Goal: Task Accomplishment & Management: Manage account settings

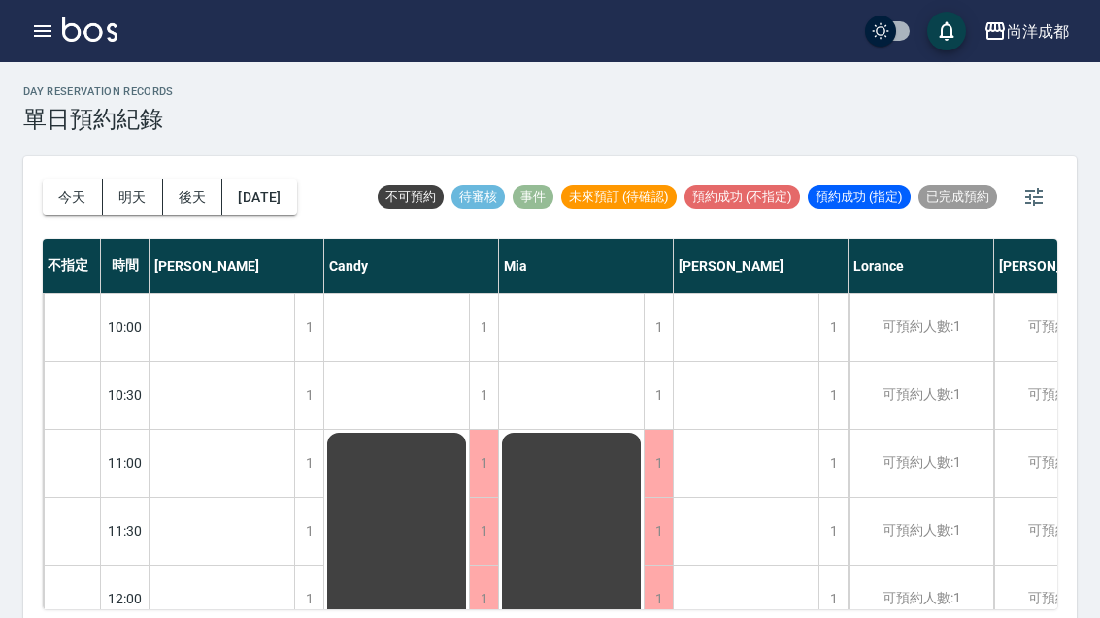
scroll to position [43, 0]
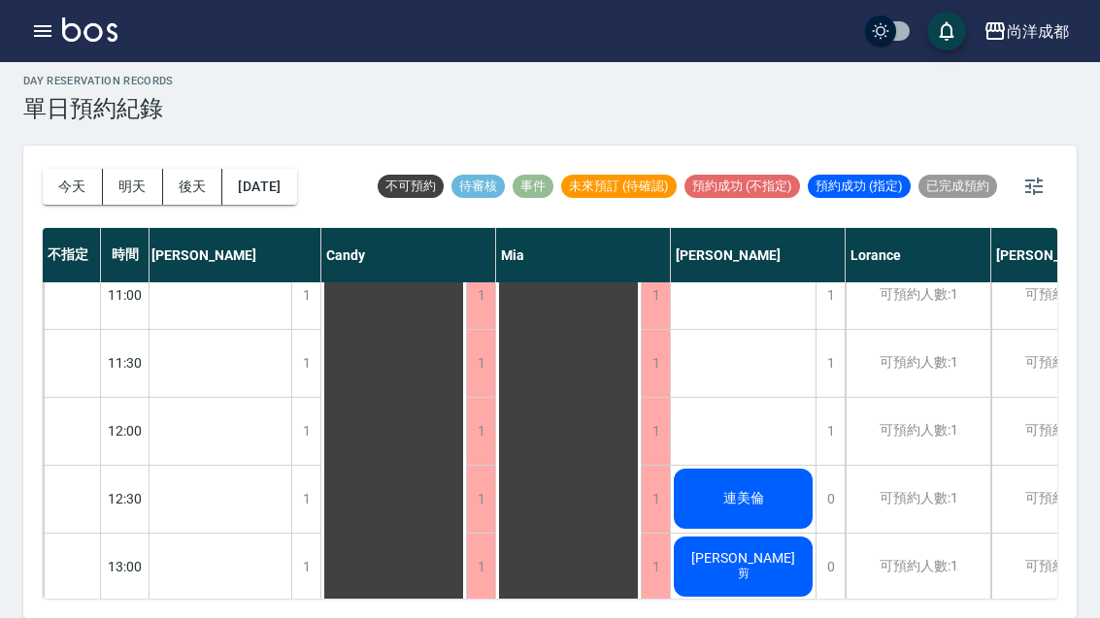
click at [68, 169] on button "今天" at bounding box center [73, 187] width 60 height 36
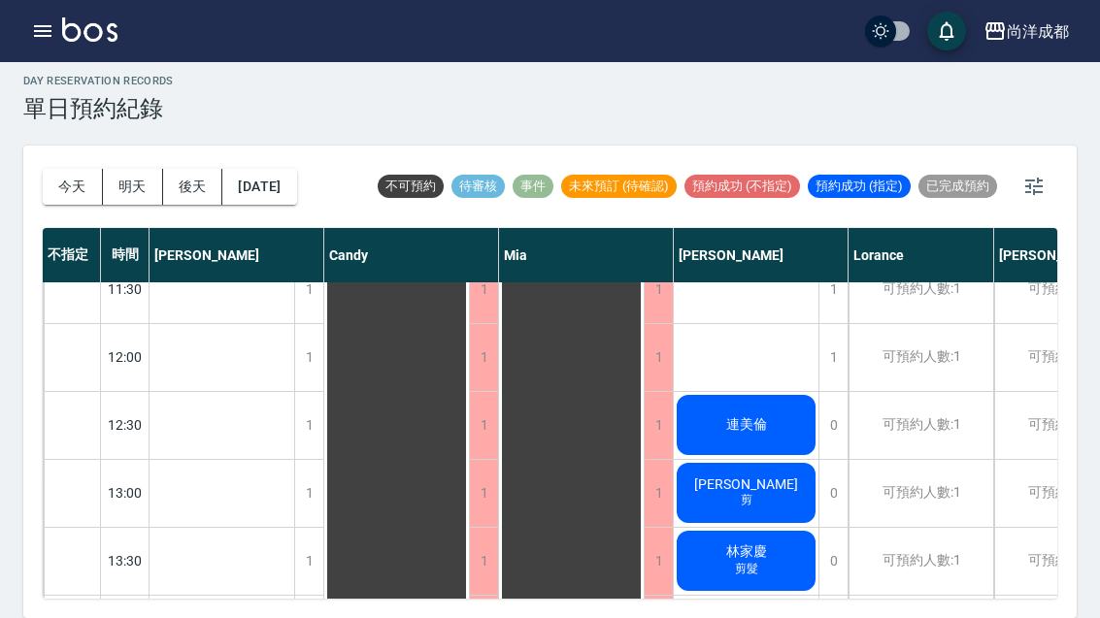
scroll to position [232, 0]
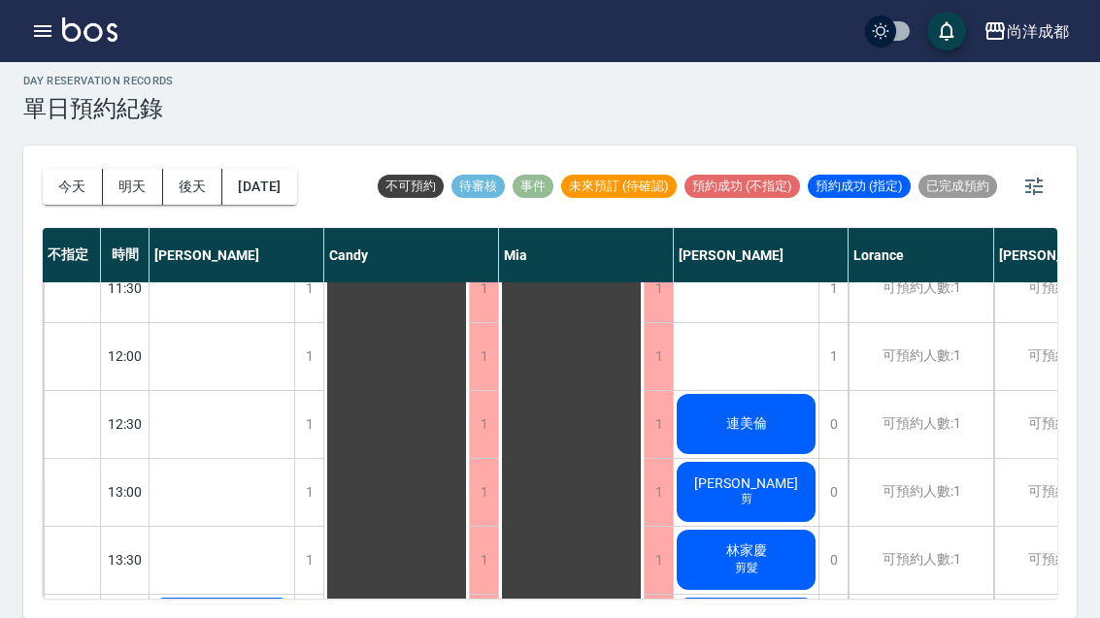
click at [76, 146] on div "今天 明天 後天 2025/10/07" at bounding box center [170, 187] width 254 height 82
click at [75, 146] on div "今天 明天 後天 2025/10/07" at bounding box center [170, 187] width 254 height 82
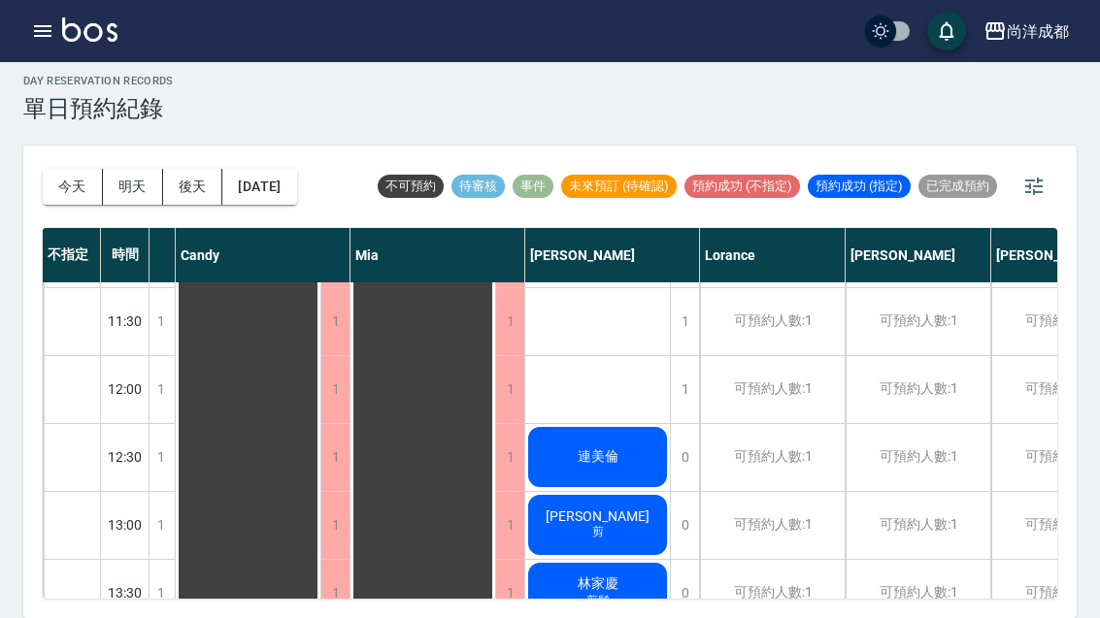
scroll to position [203, 139]
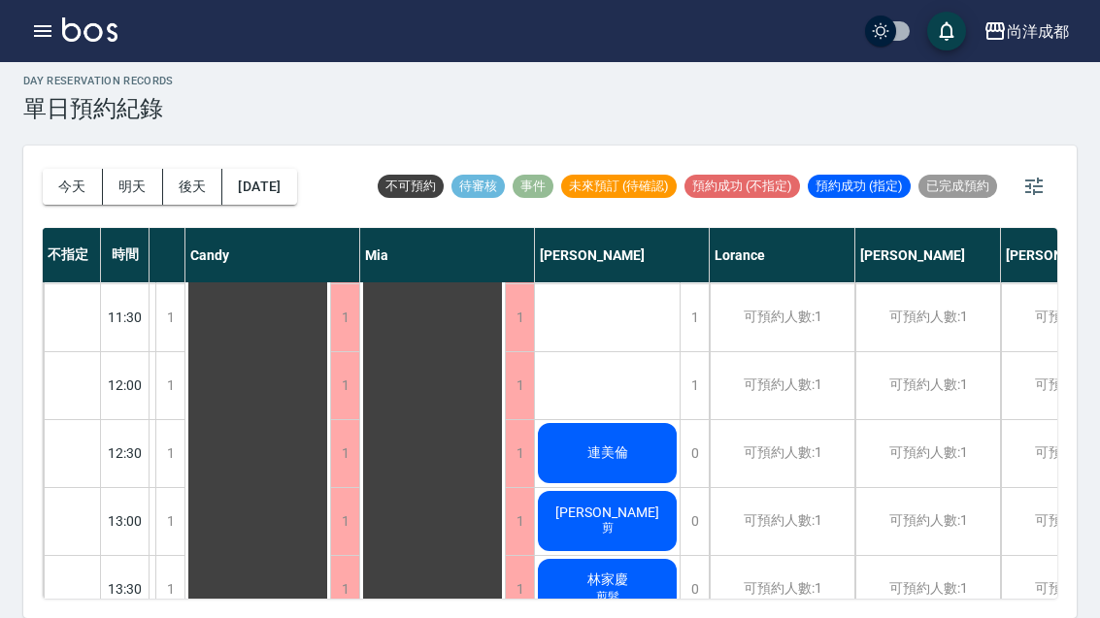
click at [588, 444] on span "連美倫" at bounding box center [607, 452] width 49 height 17
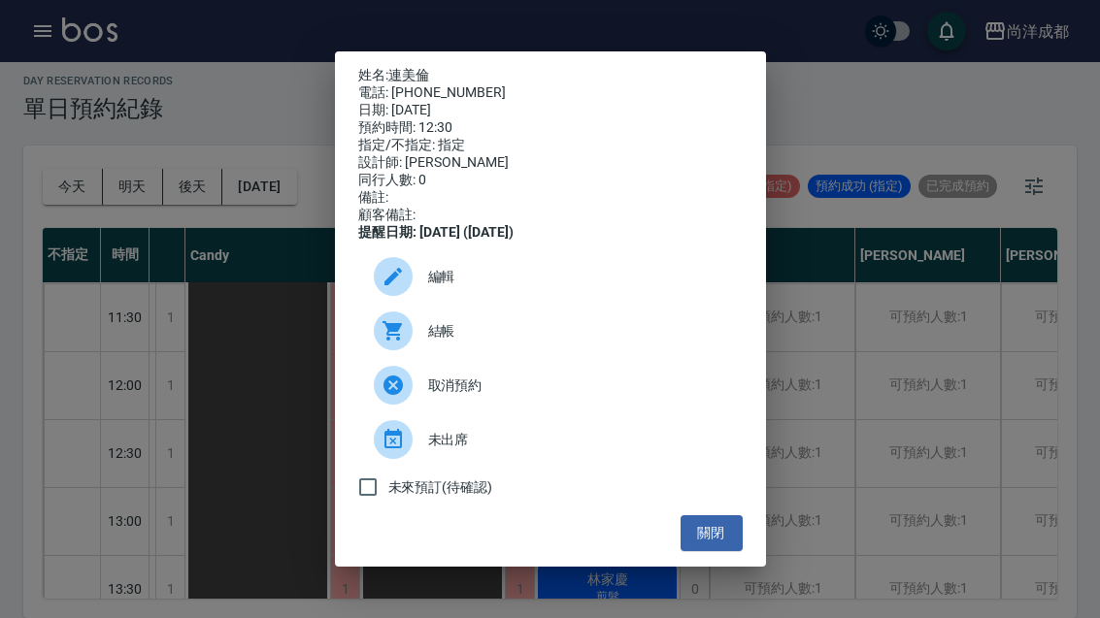
click at [719, 539] on button "關閉" at bounding box center [711, 533] width 62 height 36
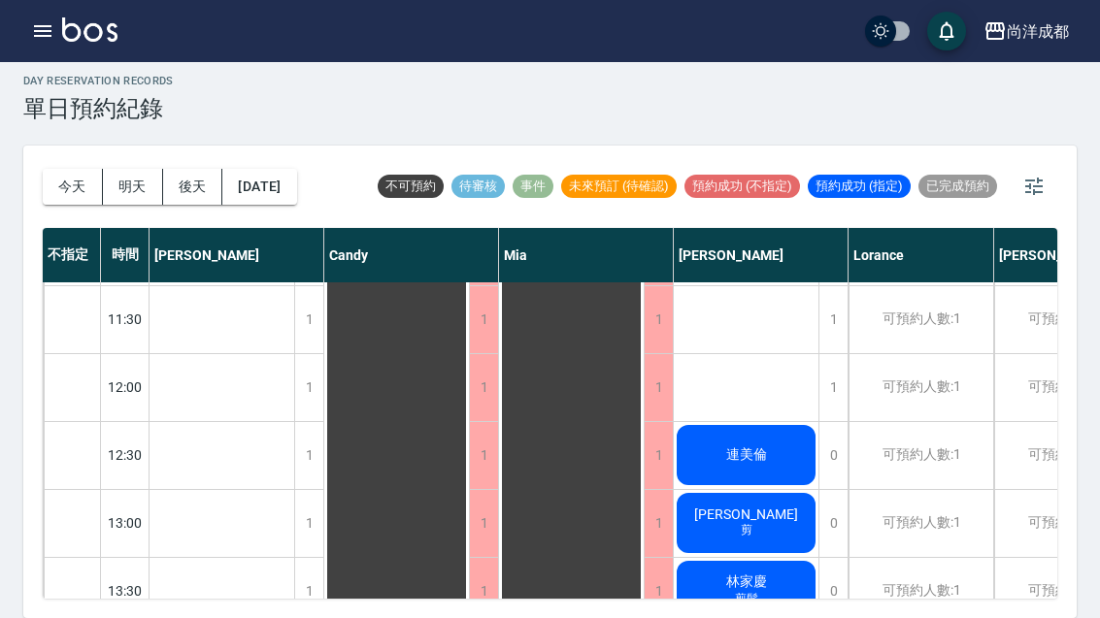
scroll to position [202, 0]
click at [755, 438] on div "連美倫" at bounding box center [746, 454] width 145 height 66
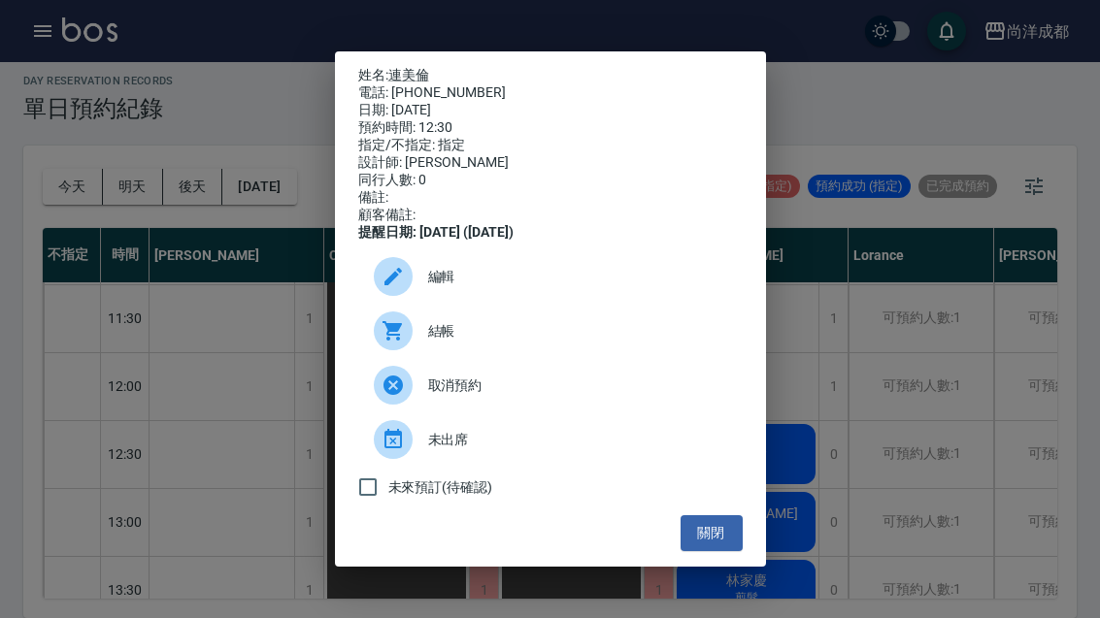
click at [717, 551] on button "關閉" at bounding box center [711, 533] width 62 height 36
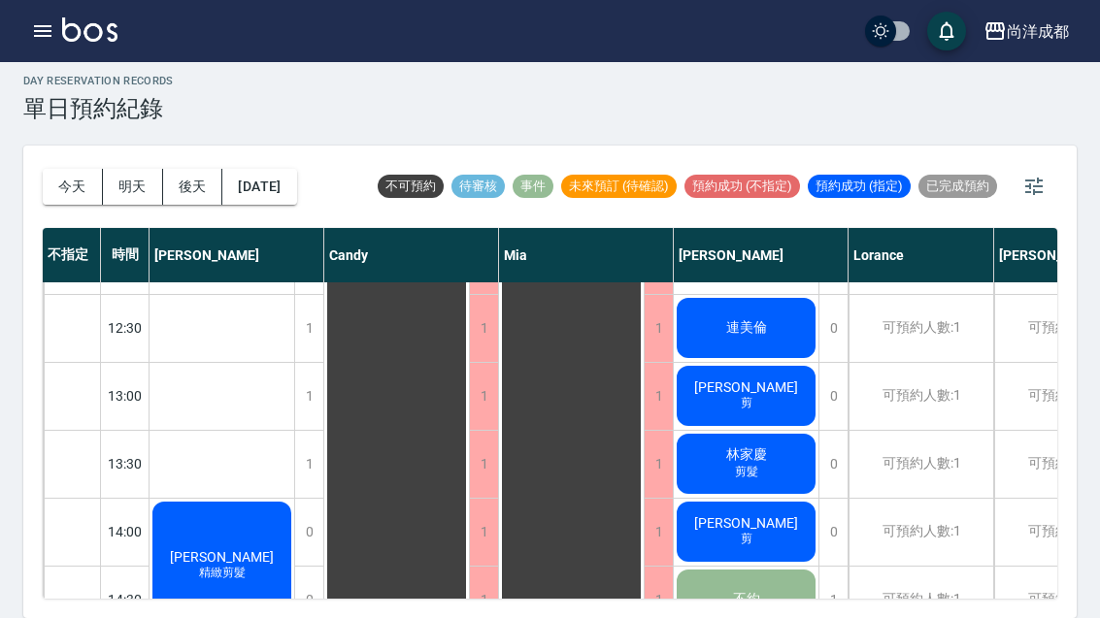
scroll to position [345, -1]
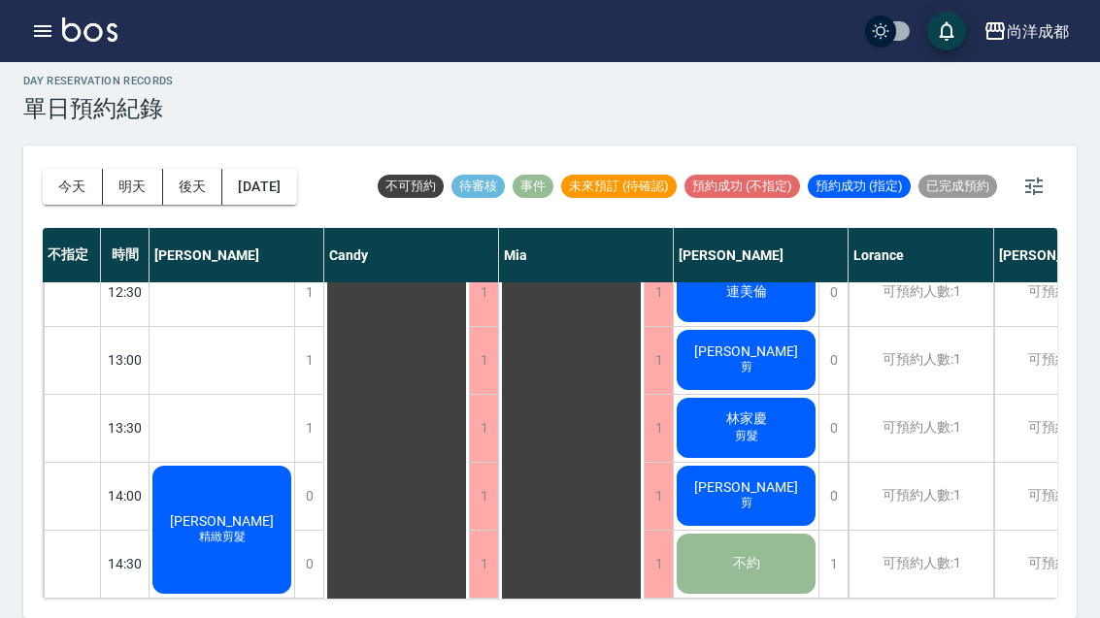
click at [62, 169] on button "今天" at bounding box center [73, 187] width 60 height 36
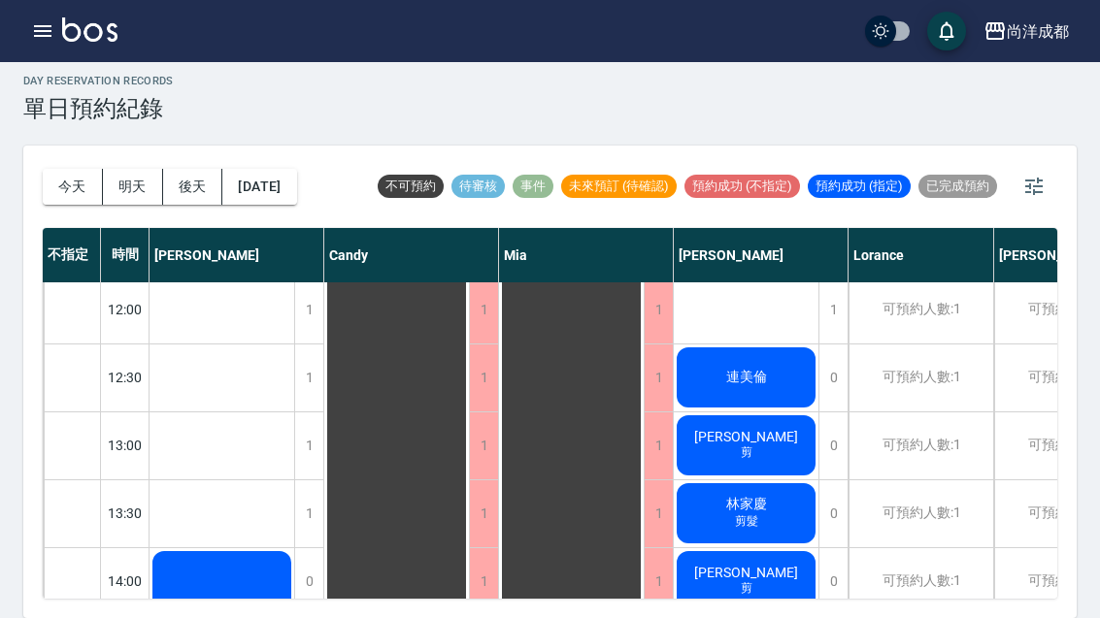
scroll to position [280, 0]
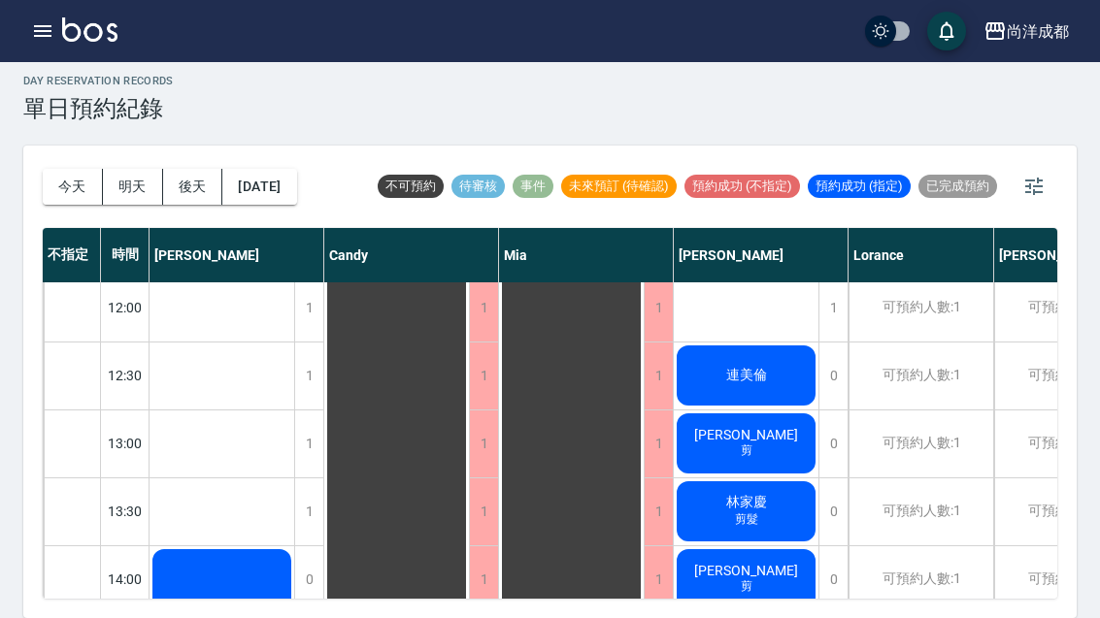
click at [770, 355] on div "連美倫" at bounding box center [746, 376] width 145 height 66
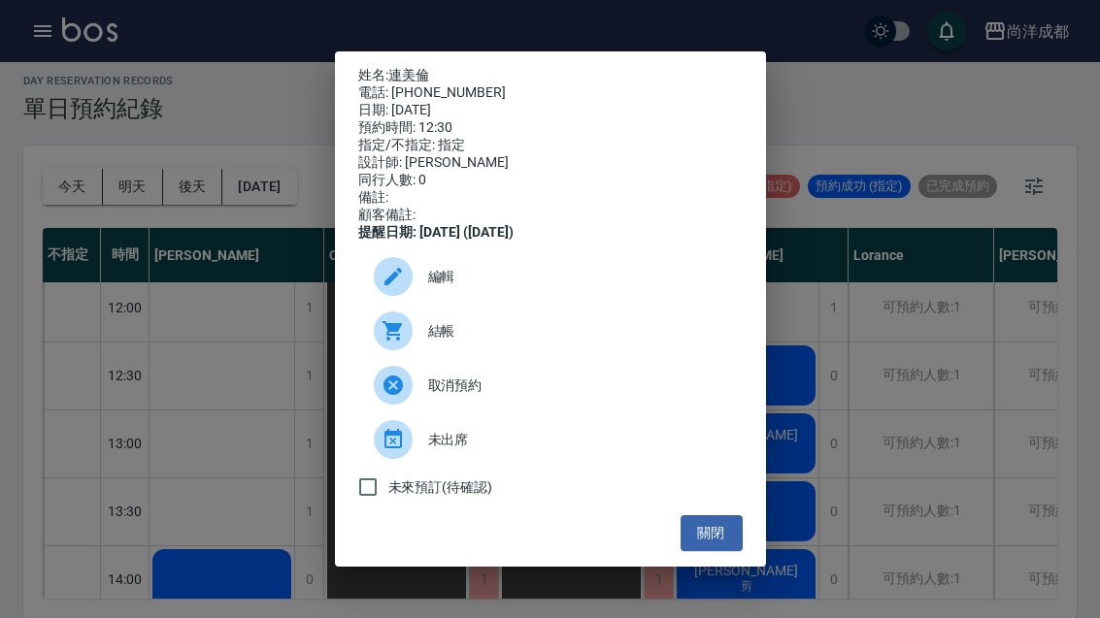
click at [823, 241] on div "姓名: 連美倫 電話: 987654320 日期: 2025/10/07 預約時間: 12:30 指定/不指定: 指定 設計師: Benny 同行人數: 0 …" at bounding box center [550, 309] width 1100 height 618
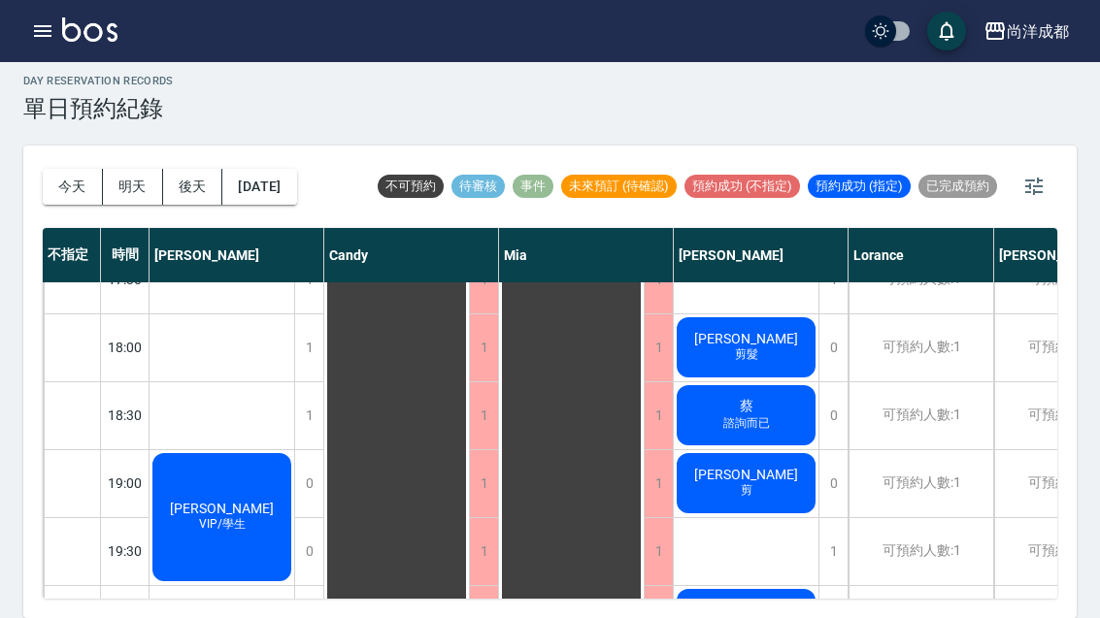
scroll to position [1054, 0]
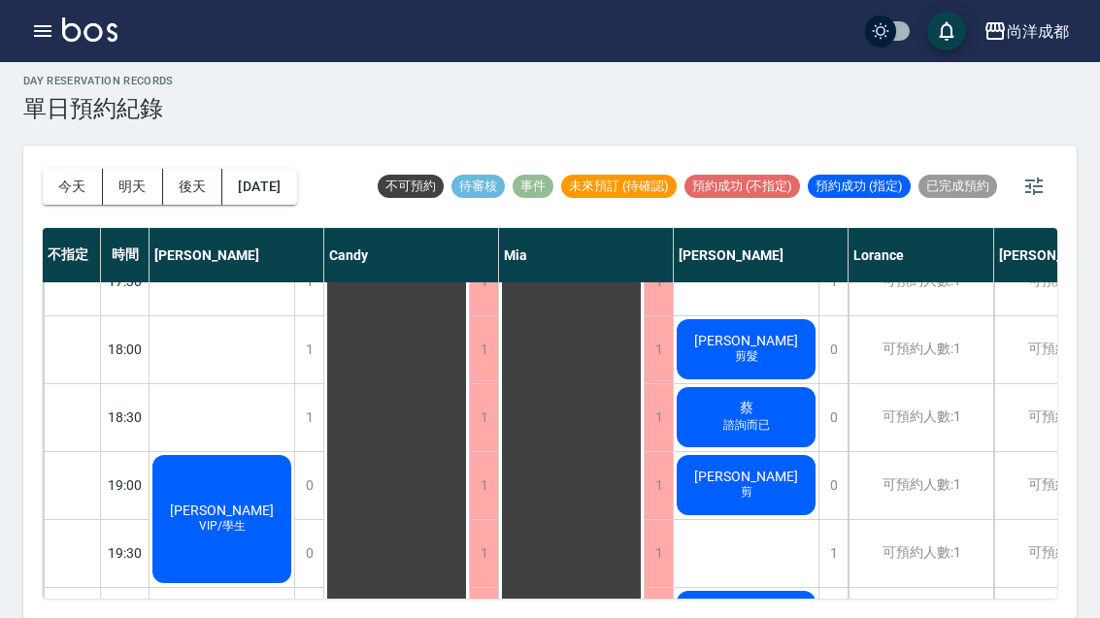
click at [706, 316] on div "黃煒文 剪髮" at bounding box center [746, 349] width 145 height 66
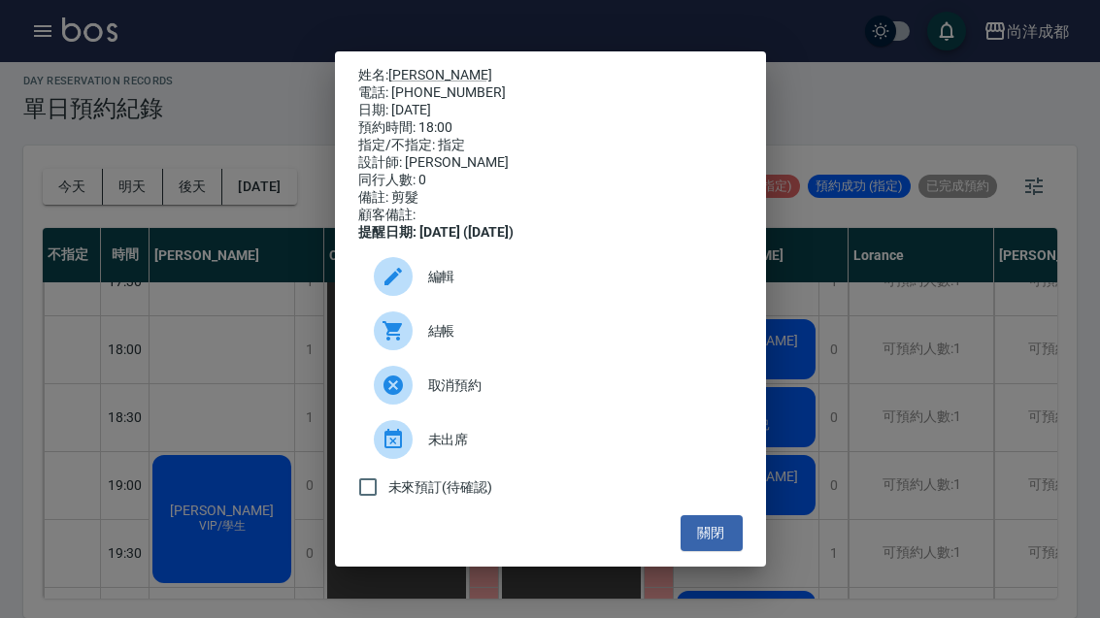
click at [412, 67] on link "黃煒文" at bounding box center [440, 75] width 104 height 16
click at [799, 516] on div "姓名: 黃煒文 電話: 0988654677 日期: 2025/10/07 預約時間: 18:00 指定/不指定: 指定 設計師: Benny 同行人數: 0…" at bounding box center [550, 309] width 1100 height 618
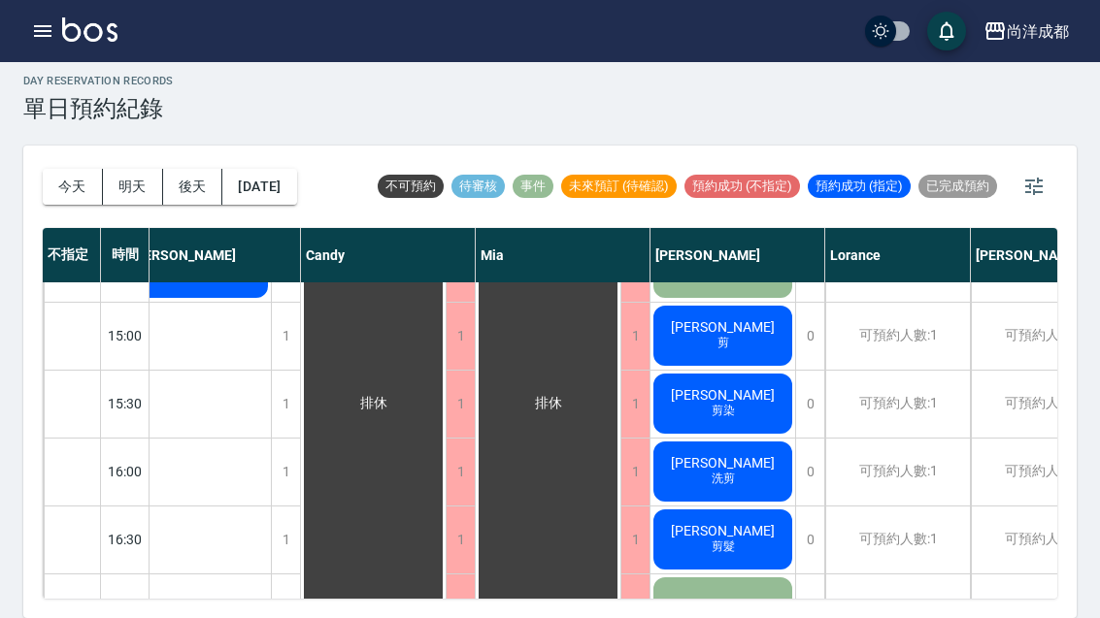
scroll to position [659, 23]
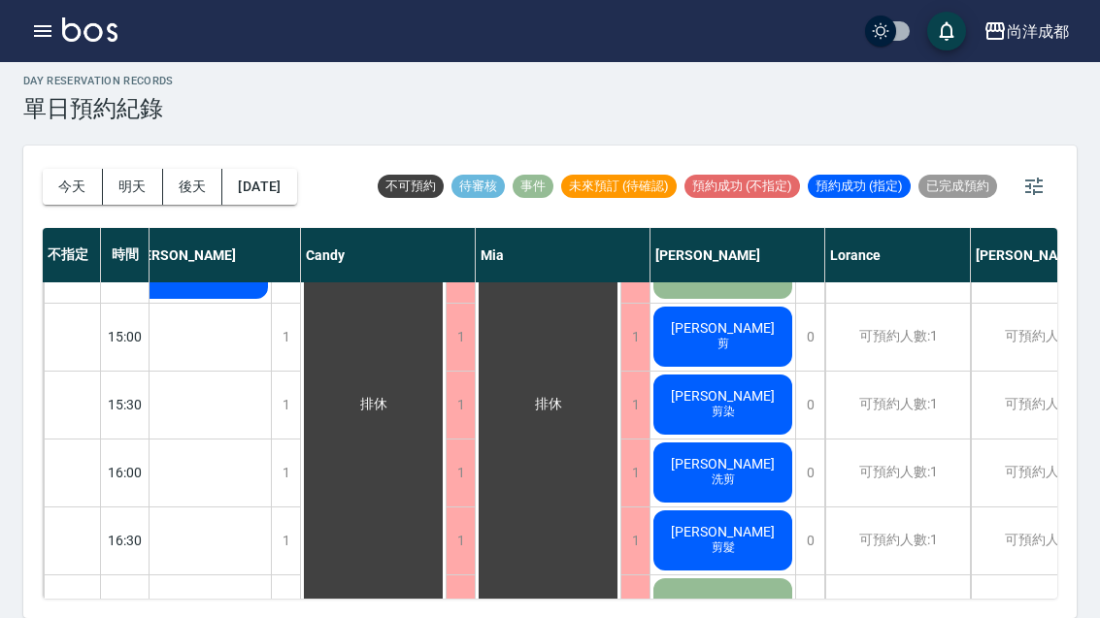
click at [702, 378] on div "花士軒 剪染" at bounding box center [722, 405] width 145 height 66
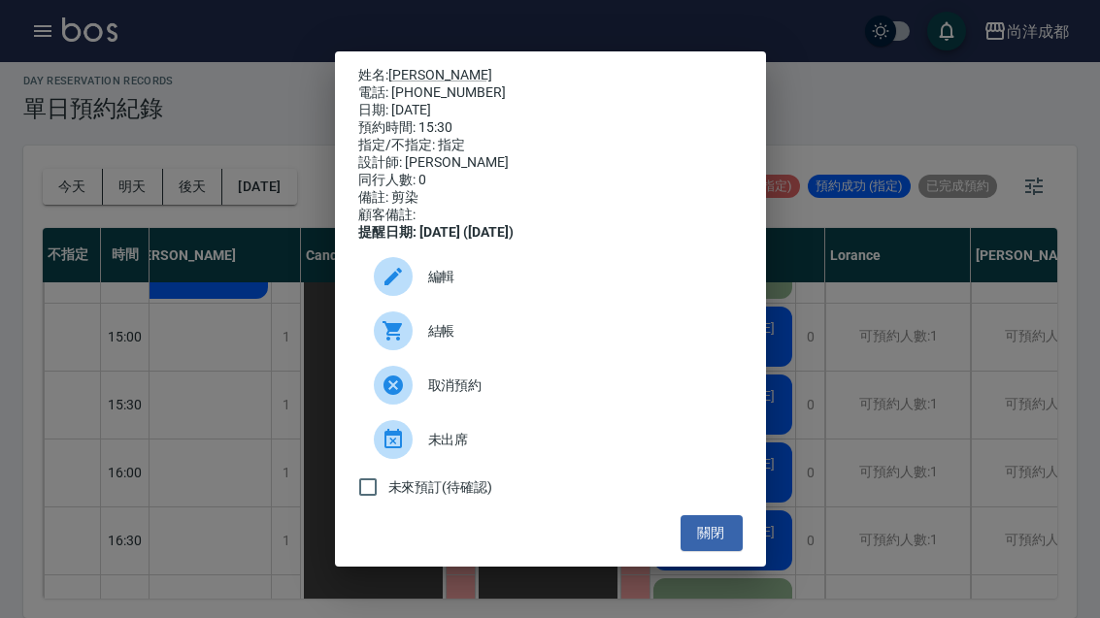
click at [404, 67] on link "花士軒" at bounding box center [440, 75] width 104 height 16
click at [222, 82] on div "姓名: 花士軒 電話: 0970739756 日期: 2025/10/07 預約時間: 15:30 指定/不指定: 指定 設計師: Benny 同行人數: 0…" at bounding box center [550, 309] width 1100 height 618
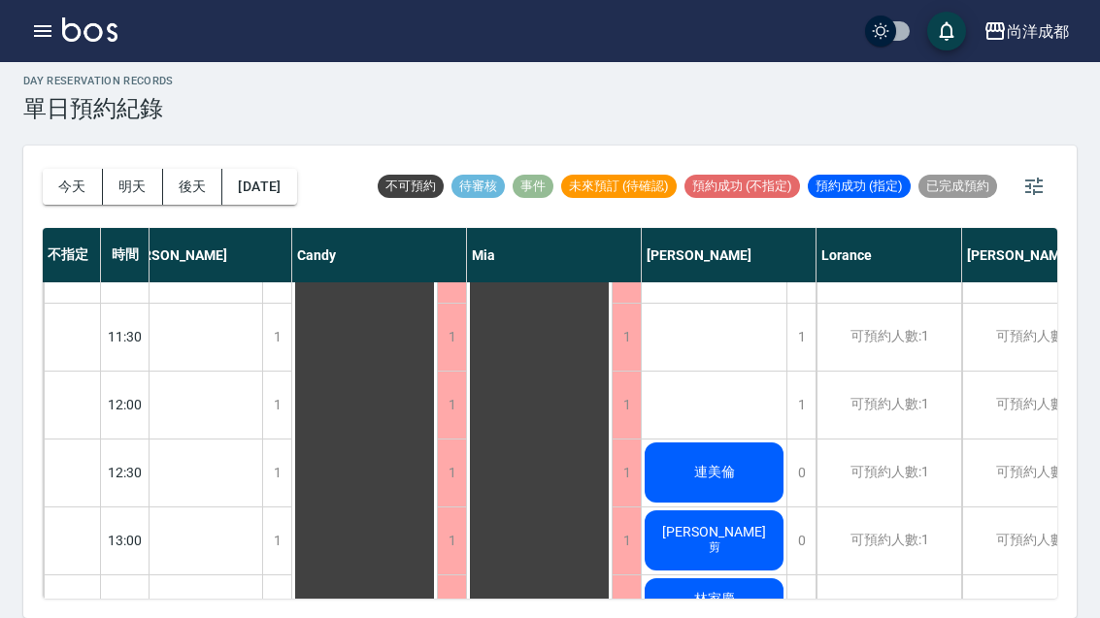
scroll to position [185, 33]
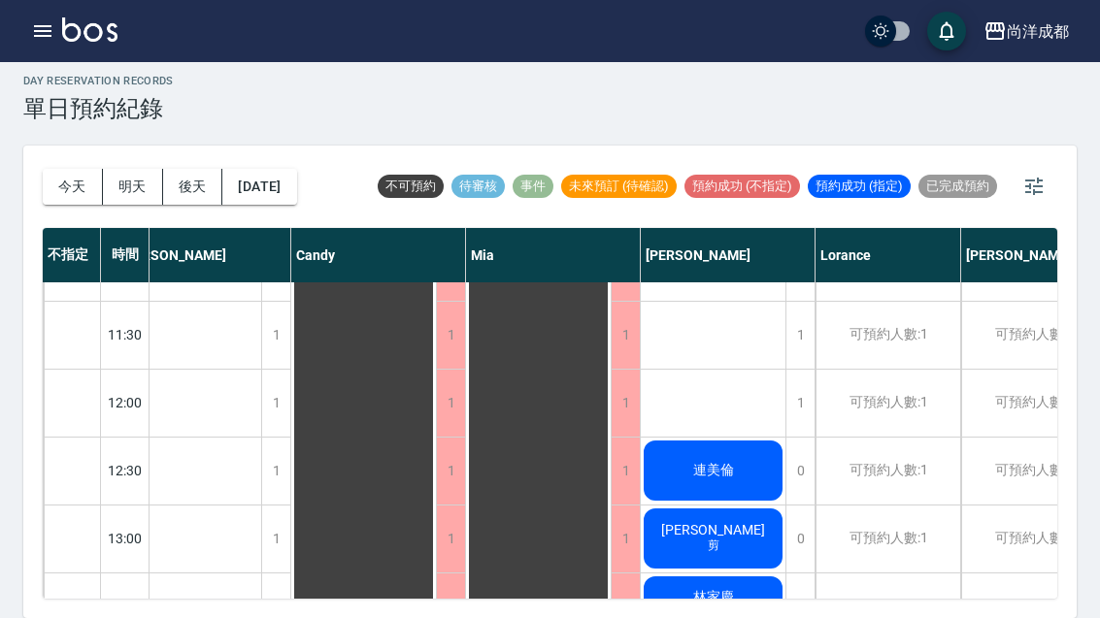
click at [691, 462] on span "連美倫" at bounding box center [713, 470] width 49 height 17
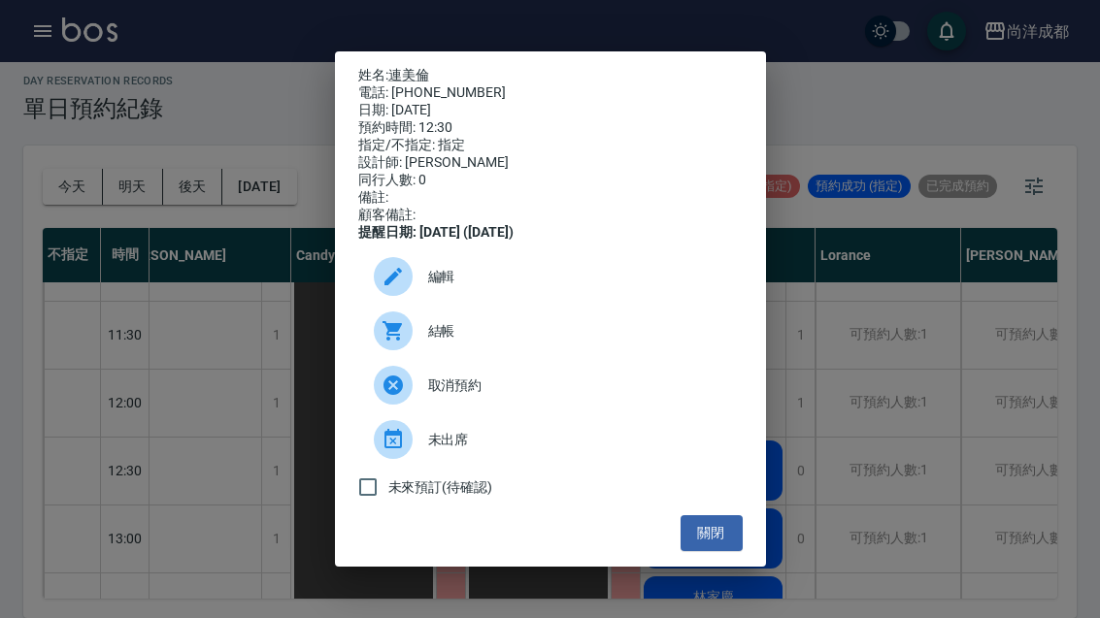
click at [409, 67] on link "連美倫" at bounding box center [408, 75] width 41 height 16
click at [809, 358] on div "姓名: 連美倫 電話: 987654320 日期: 2025/10/07 預約時間: 12:30 指定/不指定: 指定 設計師: Benny 同行人數: 0 …" at bounding box center [550, 309] width 1100 height 618
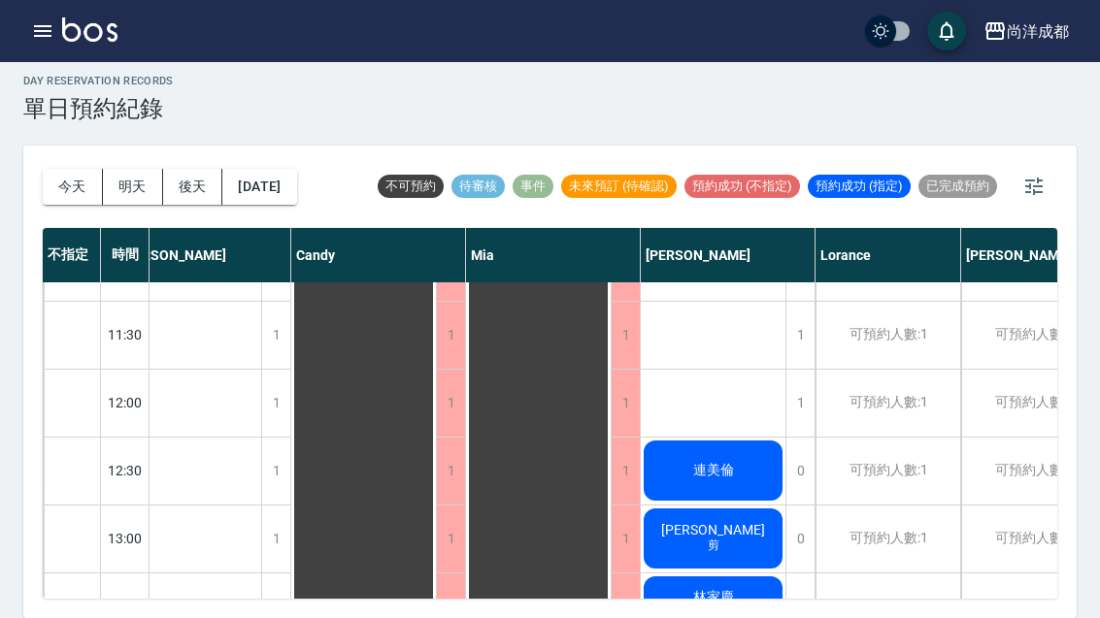
click at [724, 522] on span "[PERSON_NAME]" at bounding box center [713, 530] width 112 height 16
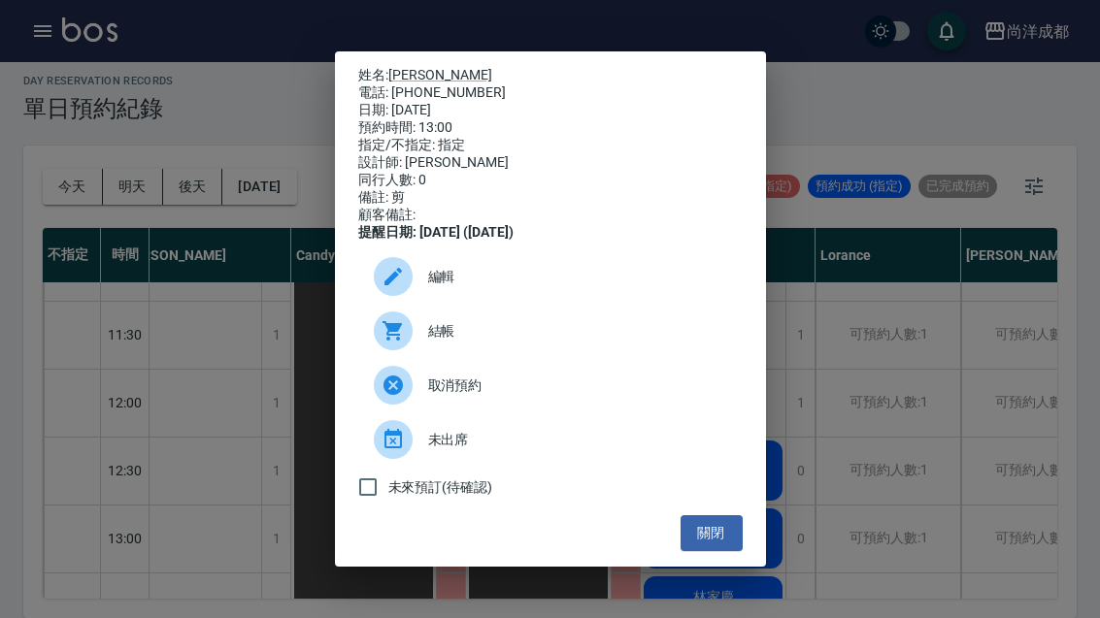
click at [391, 67] on link "[PERSON_NAME]" at bounding box center [440, 75] width 104 height 16
click at [717, 550] on button "關閉" at bounding box center [711, 533] width 62 height 36
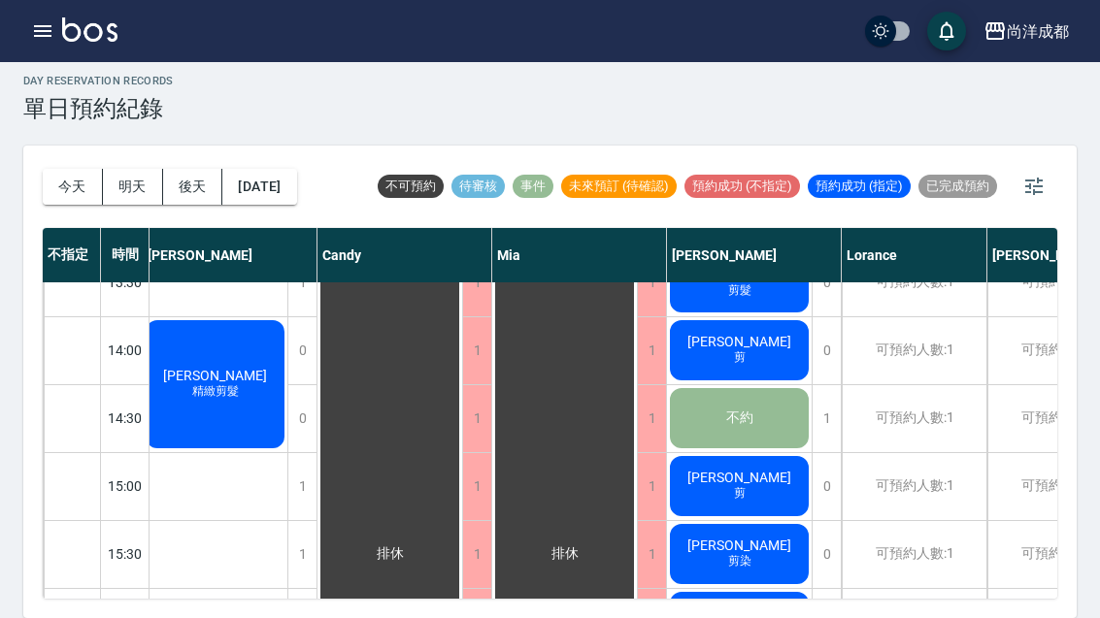
scroll to position [461, 9]
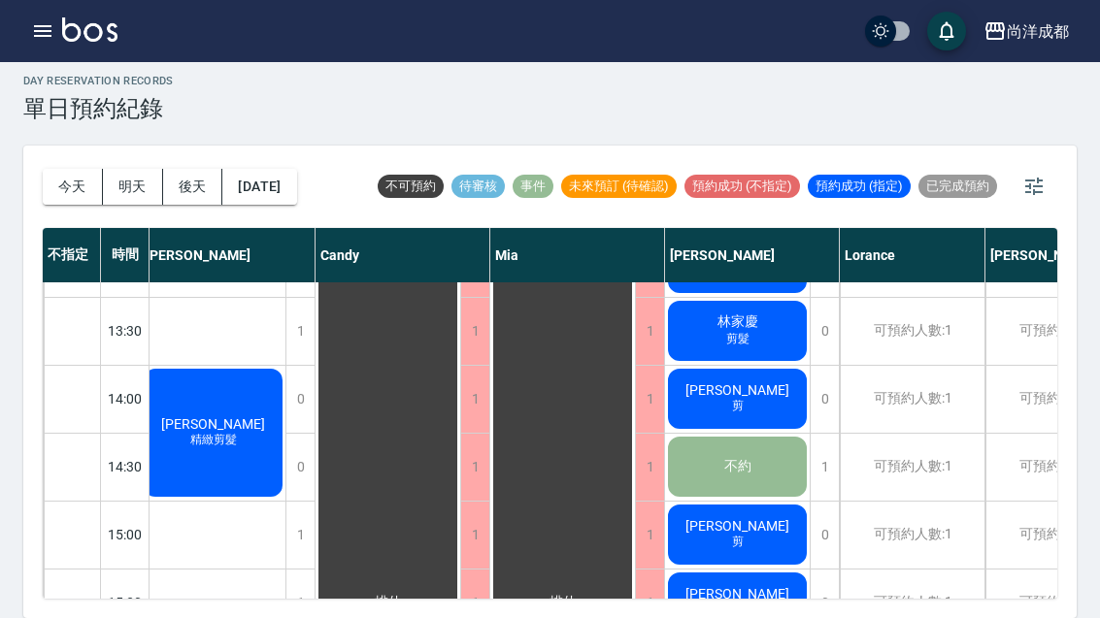
click at [740, 398] on span "剪" at bounding box center [737, 406] width 19 height 16
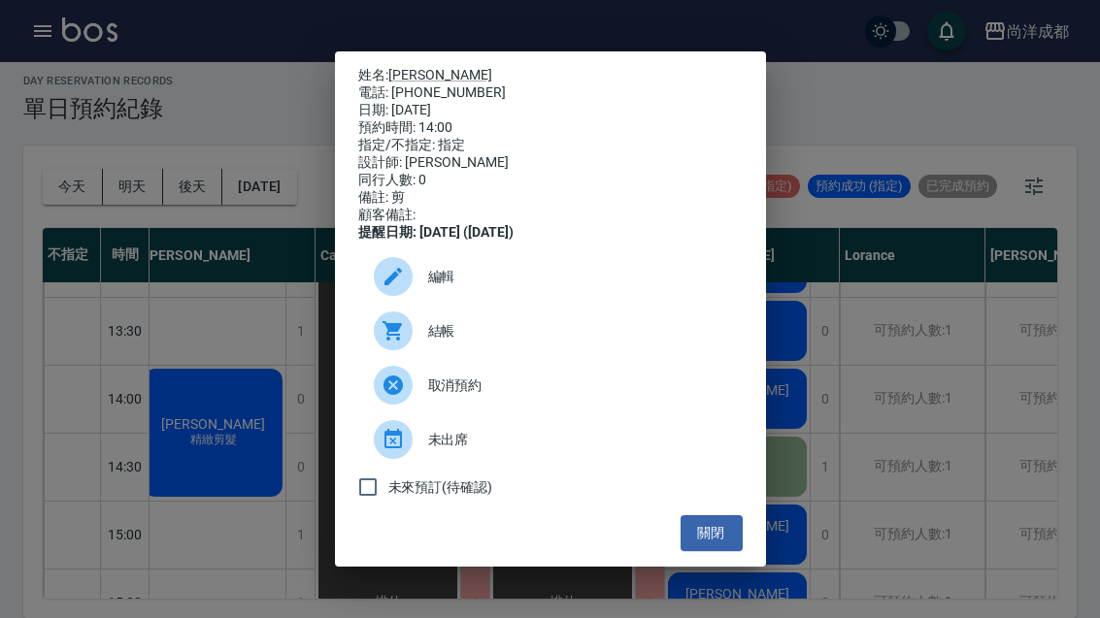
click at [413, 67] on link "[PERSON_NAME]" at bounding box center [440, 75] width 104 height 16
click at [277, 8] on div "姓名: 梁倩芬 電話: 0926087987 日期: 2025/10/07 預約時間: 14:00 指定/不指定: 指定 設計師: Benny 同行人數: 0…" at bounding box center [550, 309] width 1100 height 618
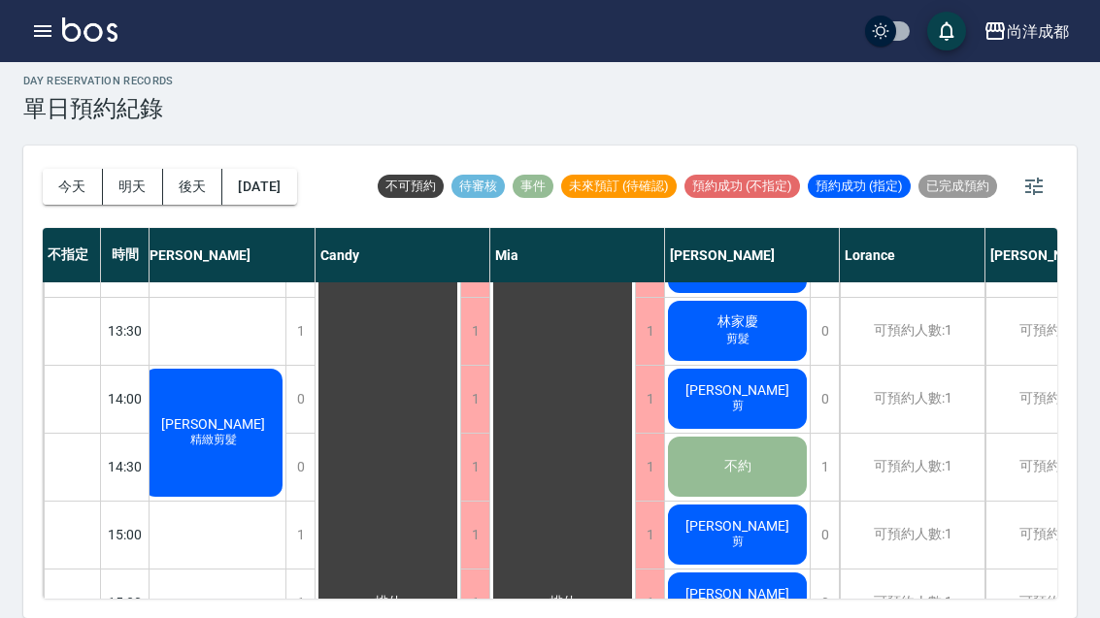
click at [285, 3] on div "尚洋成都 登出" at bounding box center [550, 31] width 1100 height 62
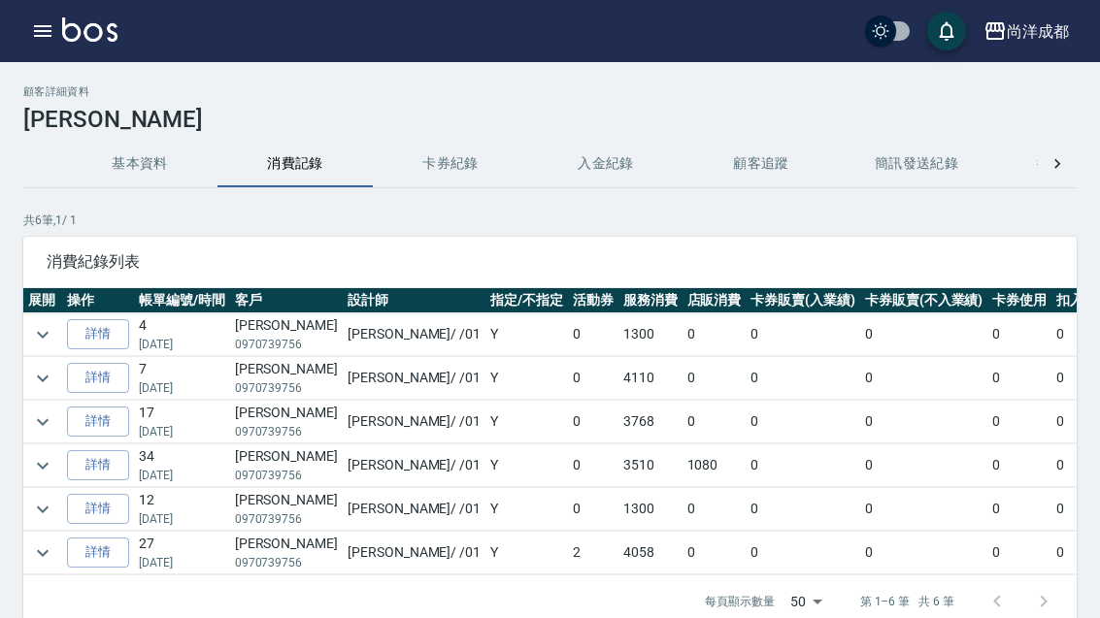
click at [91, 373] on link "詳情" at bounding box center [98, 378] width 62 height 30
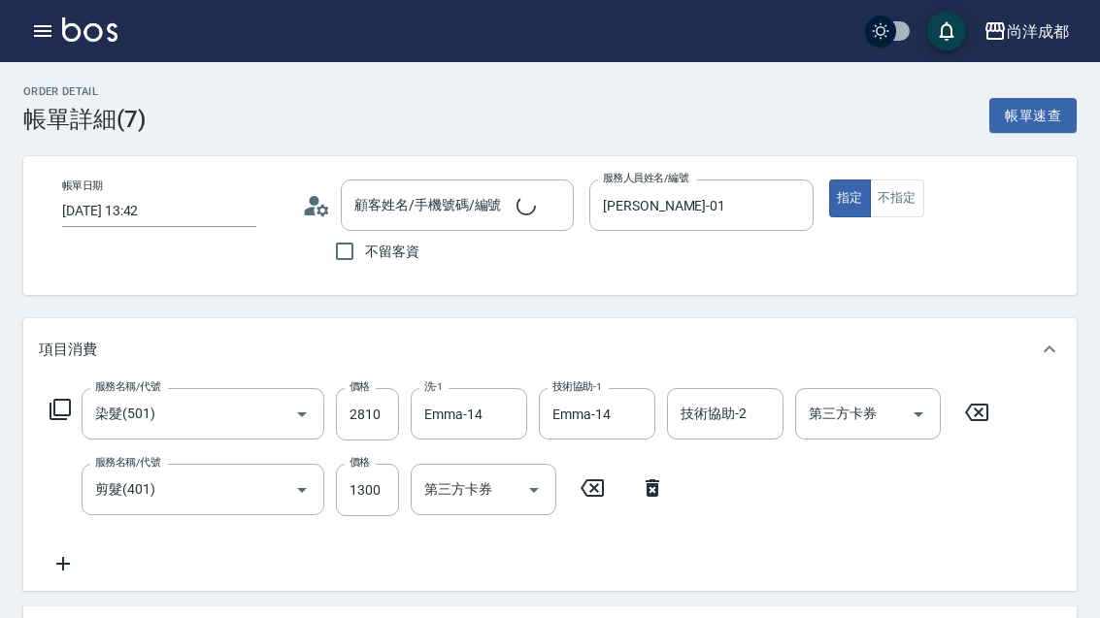
type input "2025/07/20 13:42"
type input "Benny-01"
type input "410"
type input "染髮(501)"
type input "剪髮(401)"
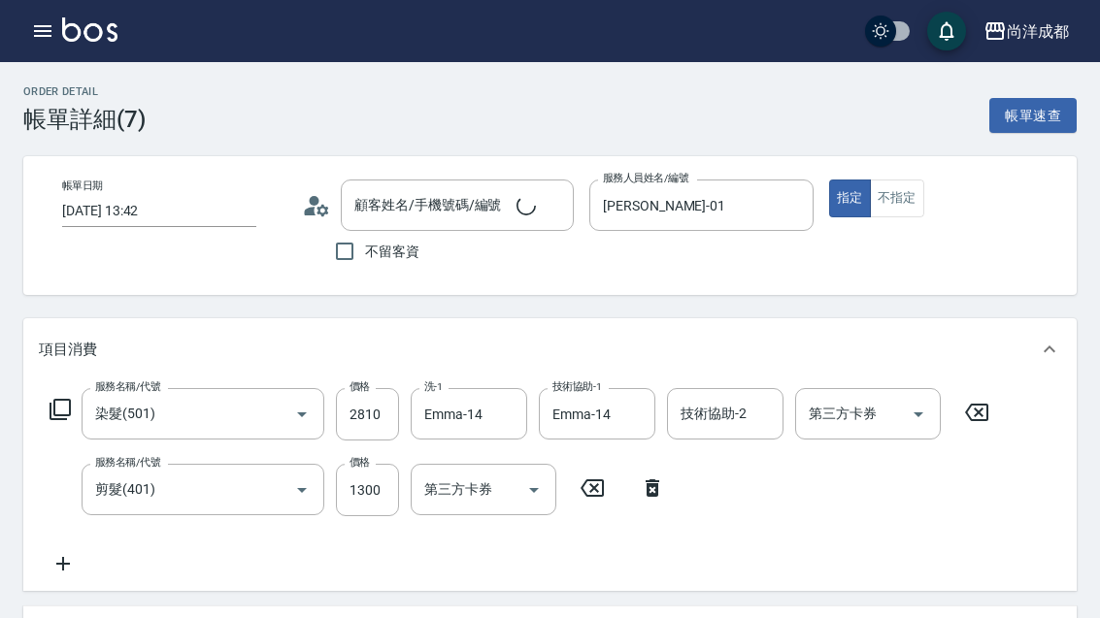
type input "花士軒/0970739756/"
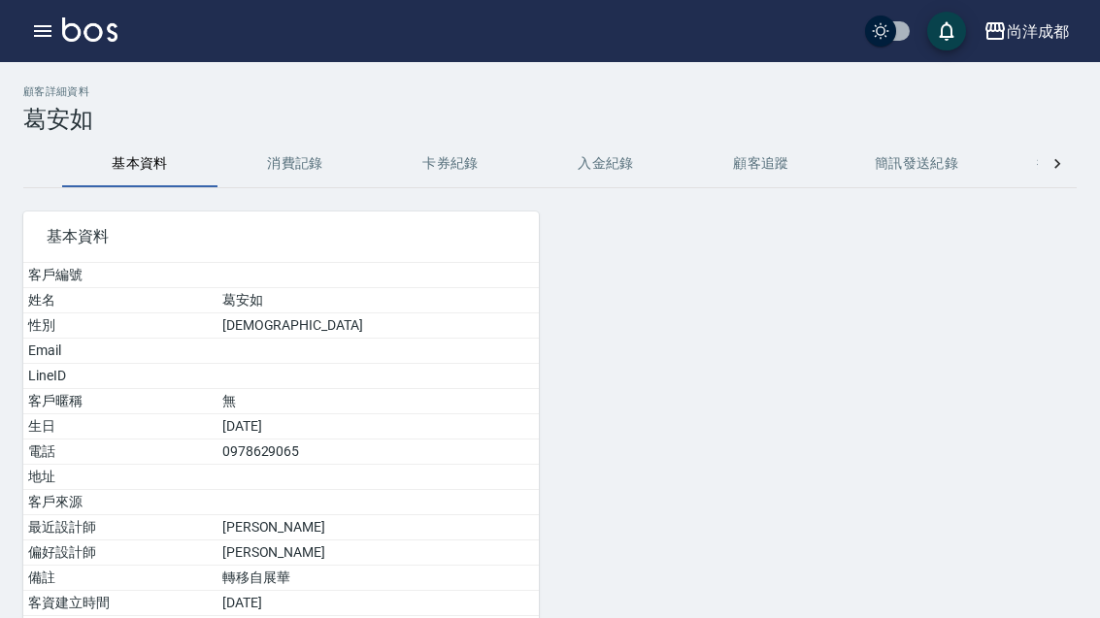
click at [66, 106] on h3 "葛安如" at bounding box center [549, 119] width 1053 height 27
click at [49, 92] on h2 "顧客詳細資料" at bounding box center [549, 91] width 1053 height 13
click at [45, 112] on h3 "葛安如" at bounding box center [549, 119] width 1053 height 27
click at [56, 102] on div "顧客詳細資料 [PERSON_NAME]" at bounding box center [549, 109] width 1053 height 48
click at [37, 93] on h2 "顧客詳細資料" at bounding box center [549, 91] width 1053 height 13
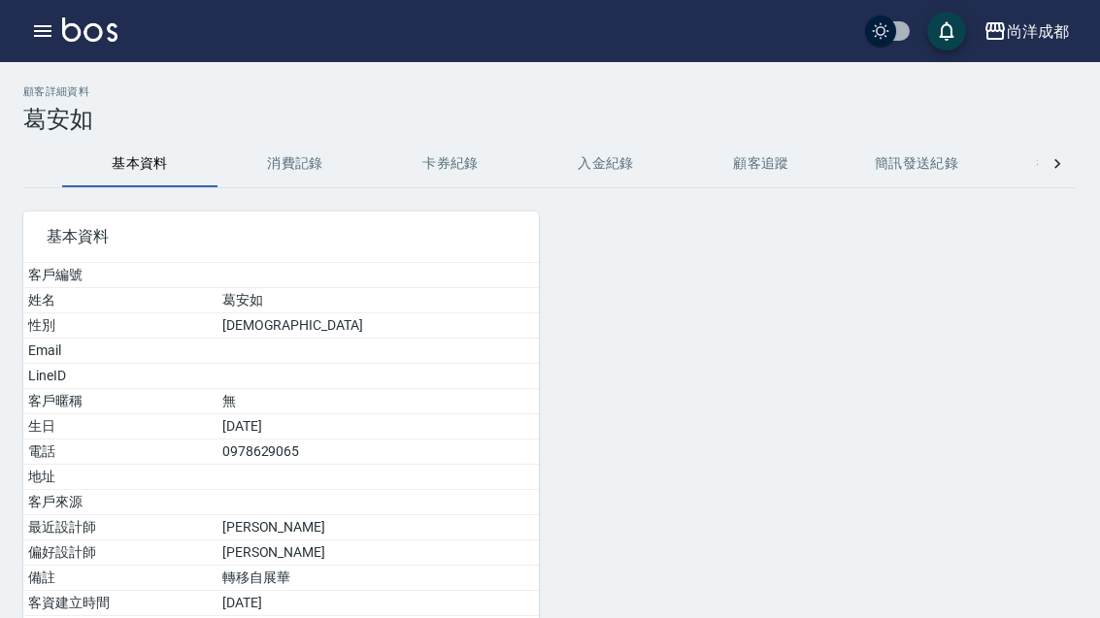
scroll to position [54, 0]
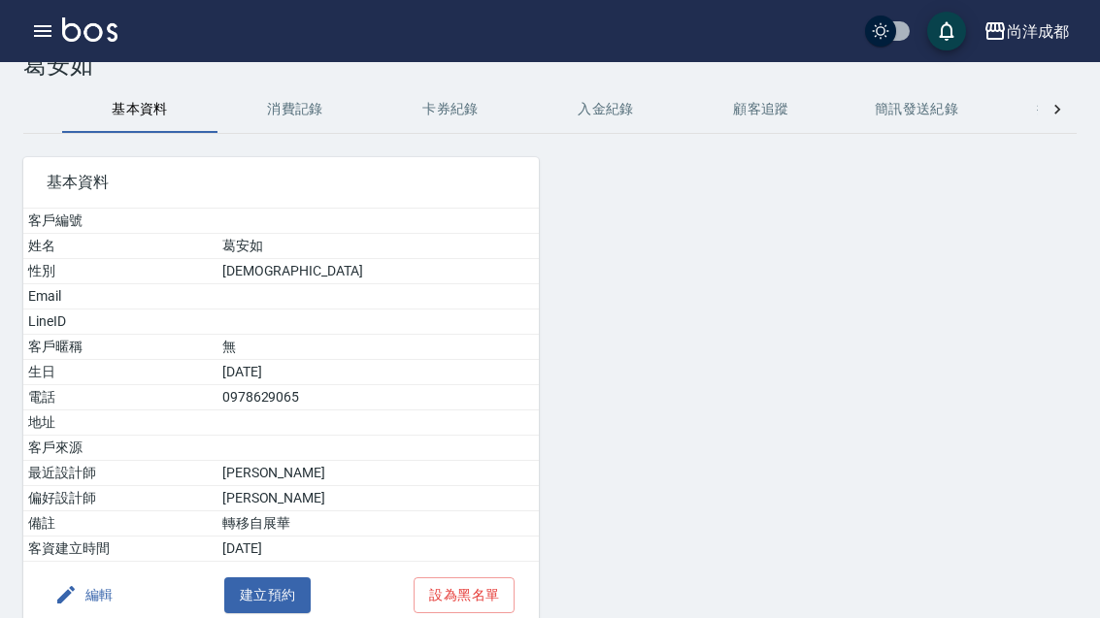
click at [56, 37] on button "button" at bounding box center [42, 31] width 39 height 39
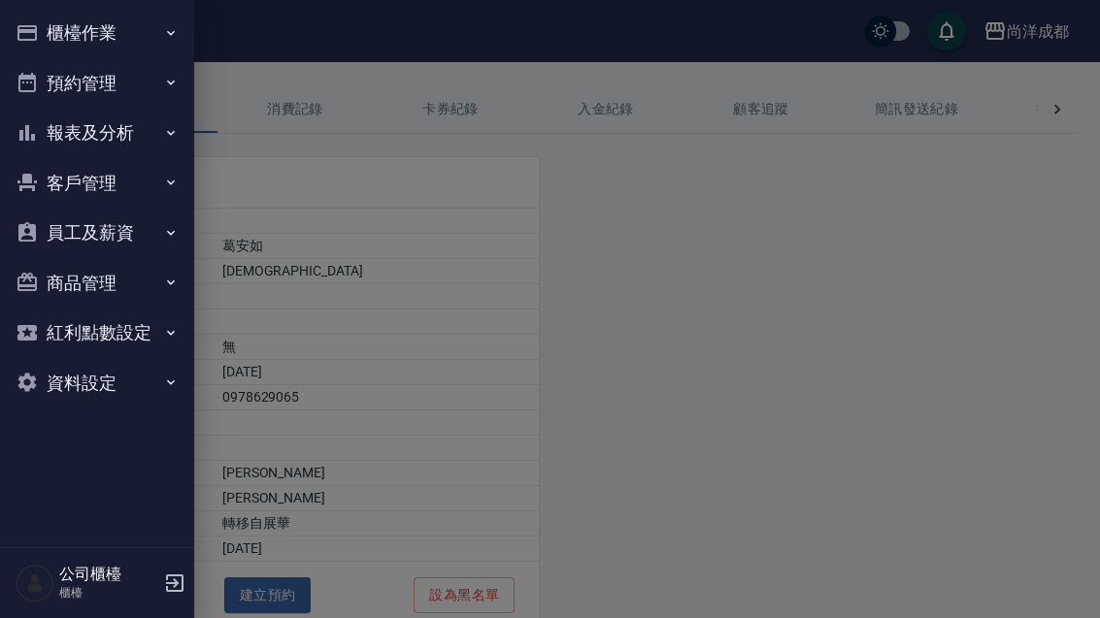
click at [56, 36] on button "櫃檯作業" at bounding box center [97, 33] width 179 height 50
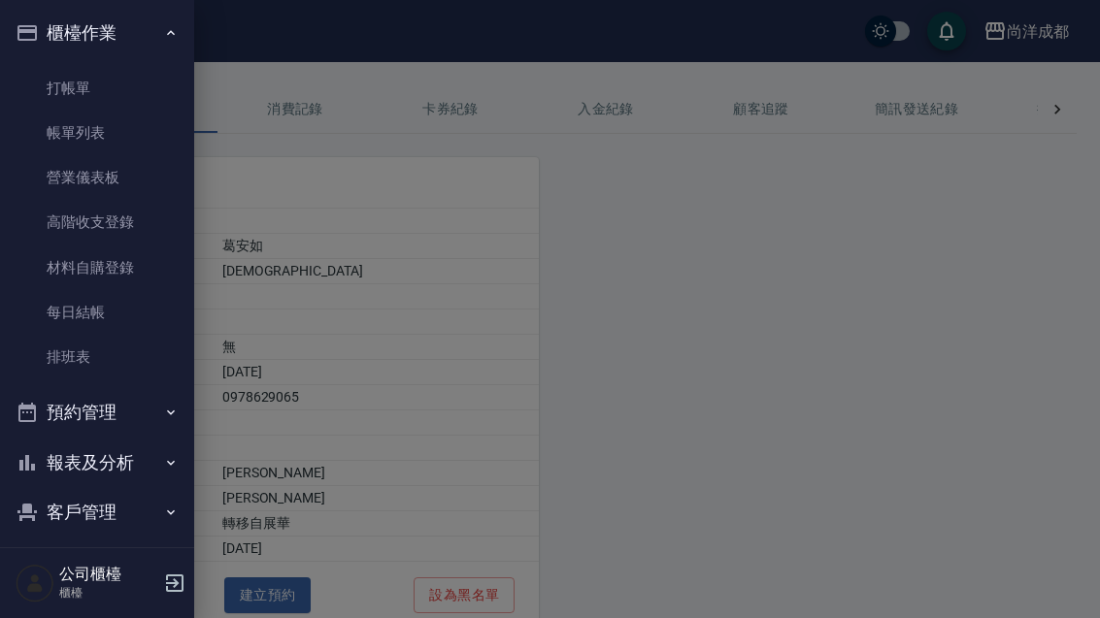
click at [124, 417] on button "預約管理" at bounding box center [97, 412] width 179 height 50
click at [127, 515] on link "單日預約紀錄" at bounding box center [97, 512] width 179 height 45
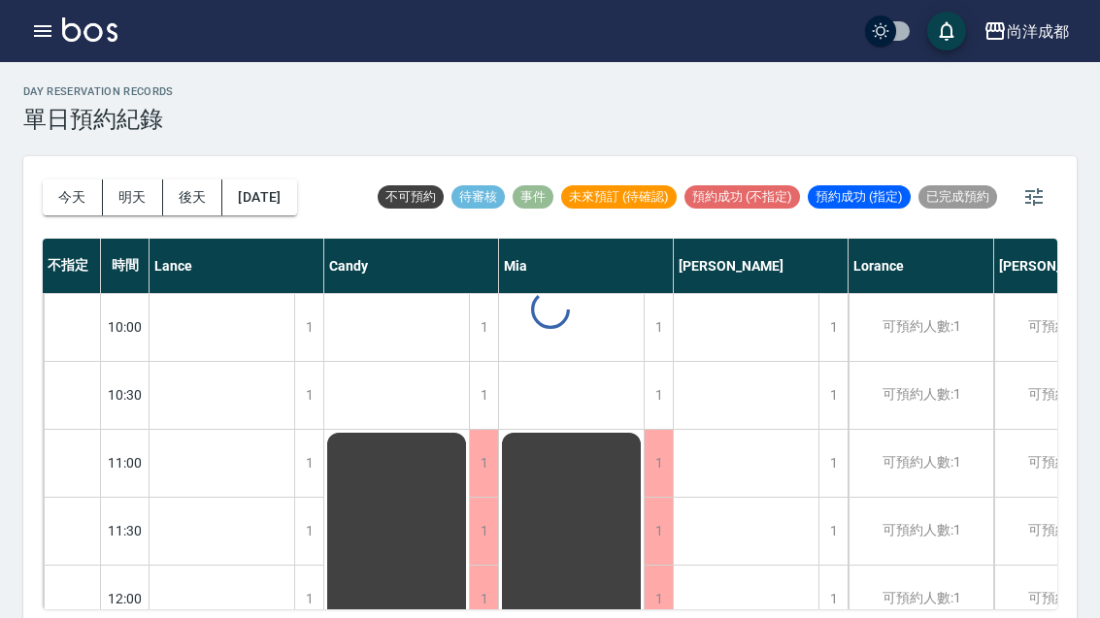
click at [296, 188] on button "2025/10/07" at bounding box center [259, 198] width 74 height 36
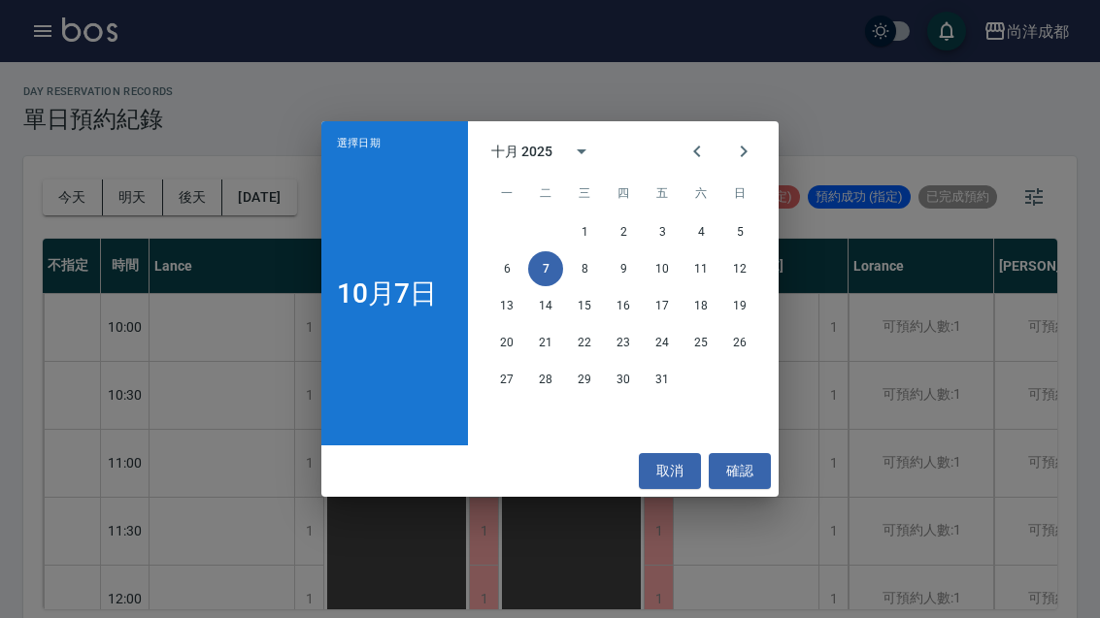
click at [310, 187] on div "選擇日期 10月7日 十月 2025 一 二 三 四 五 六 日 1 2 3 4 5 6 7 8 9 10 11 12 13 14 15 16 17 18 1…" at bounding box center [550, 309] width 1100 height 618
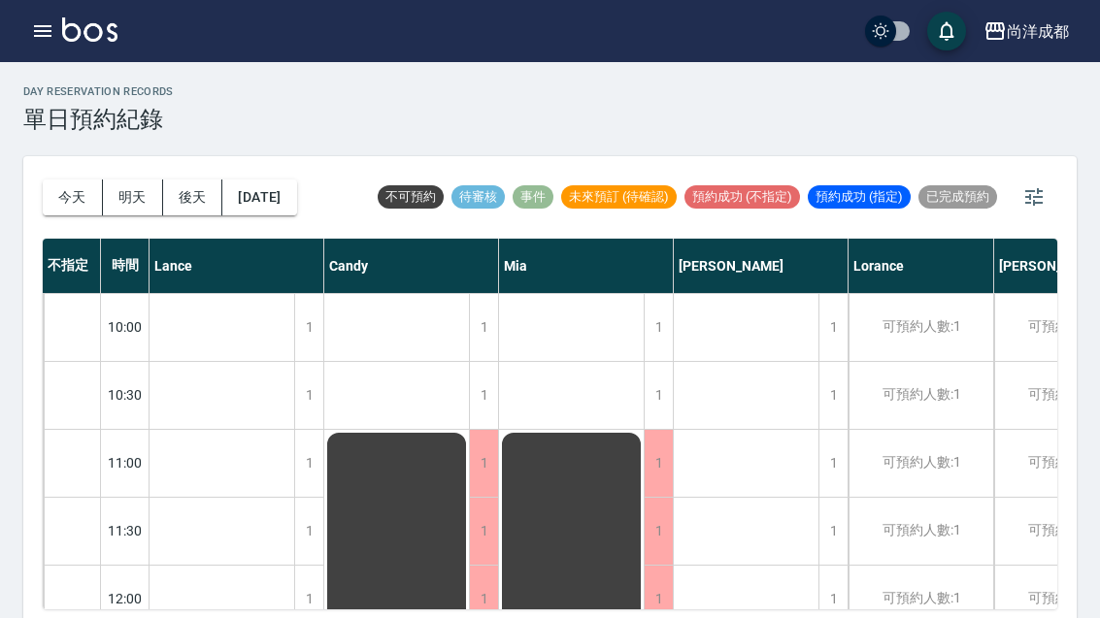
click at [293, 213] on button "2025/10/07" at bounding box center [259, 198] width 74 height 36
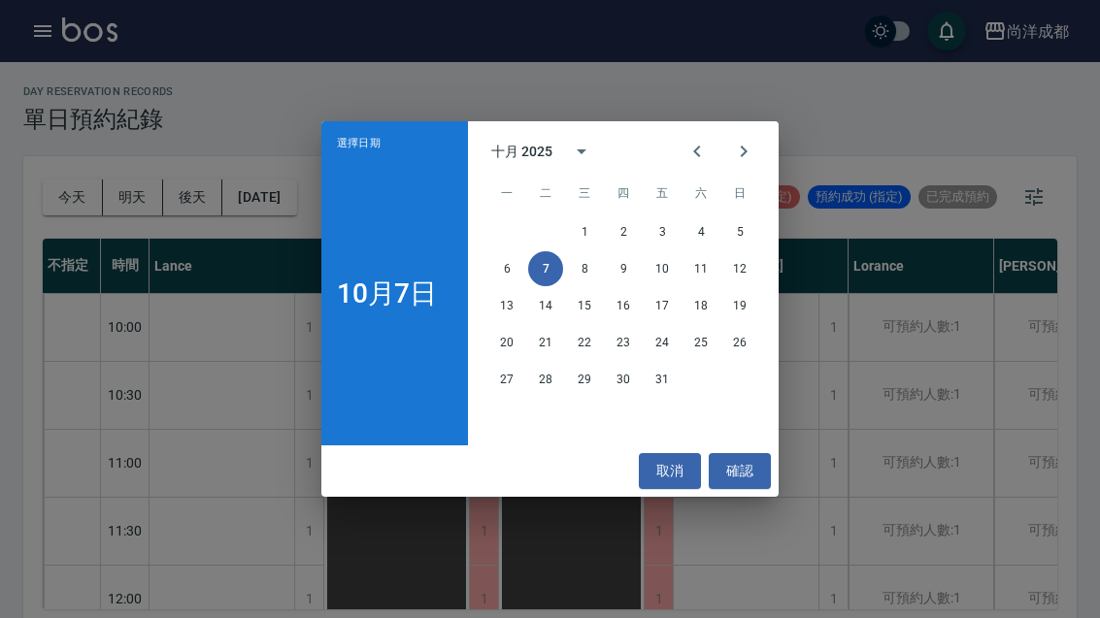
click at [592, 392] on button "29" at bounding box center [584, 379] width 35 height 35
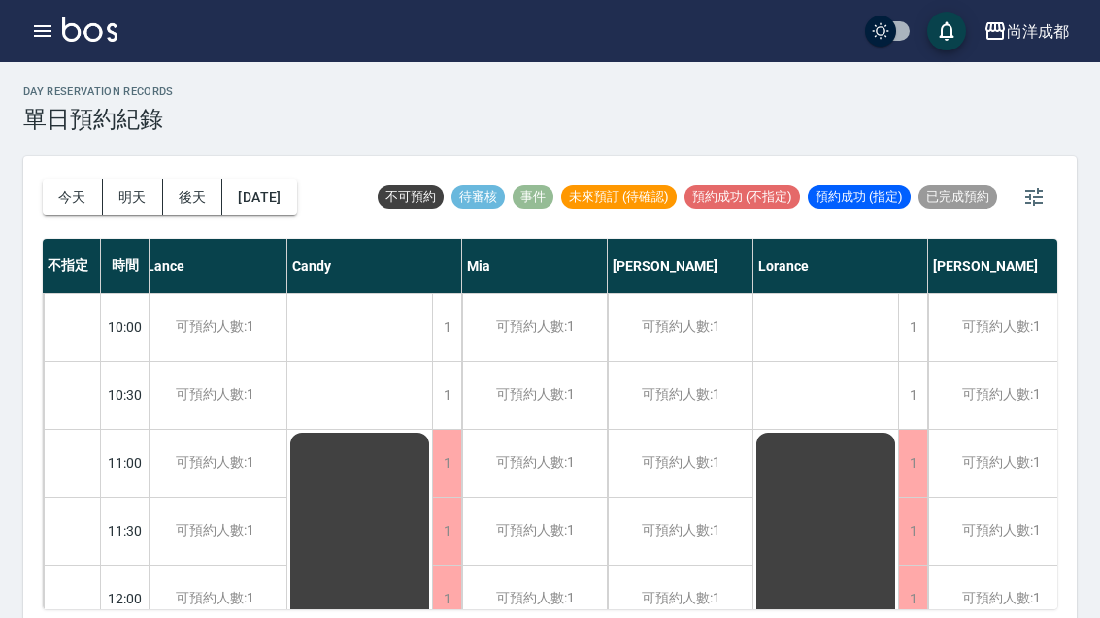
scroll to position [0, 9]
click at [696, 464] on div "可預約人數:1" at bounding box center [679, 463] width 145 height 67
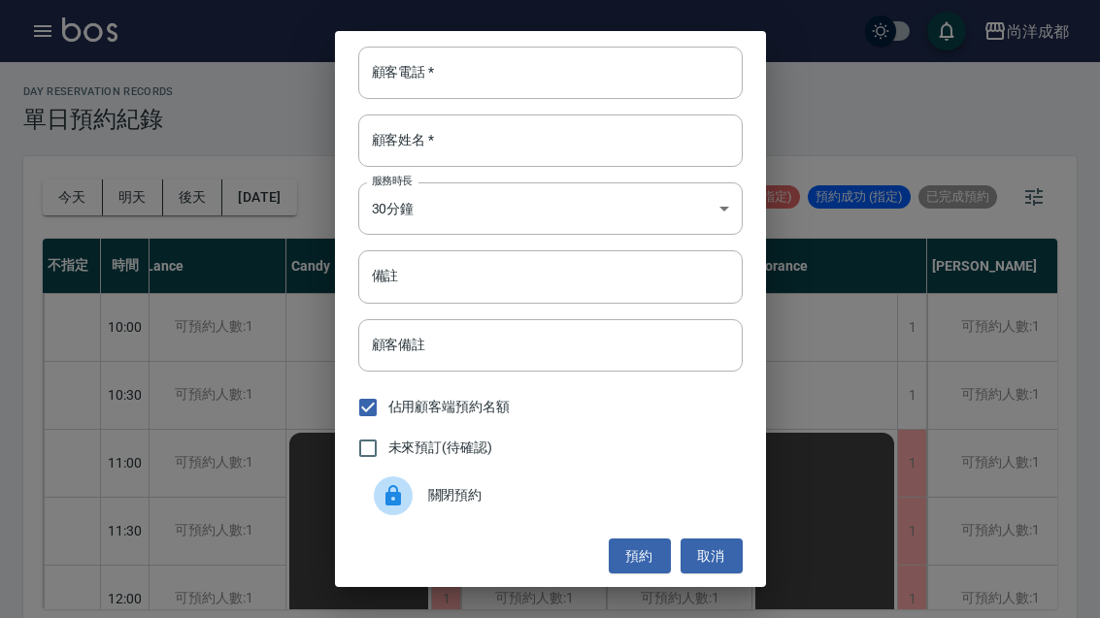
click at [668, 82] on input "顧客電話   *" at bounding box center [550, 73] width 384 height 52
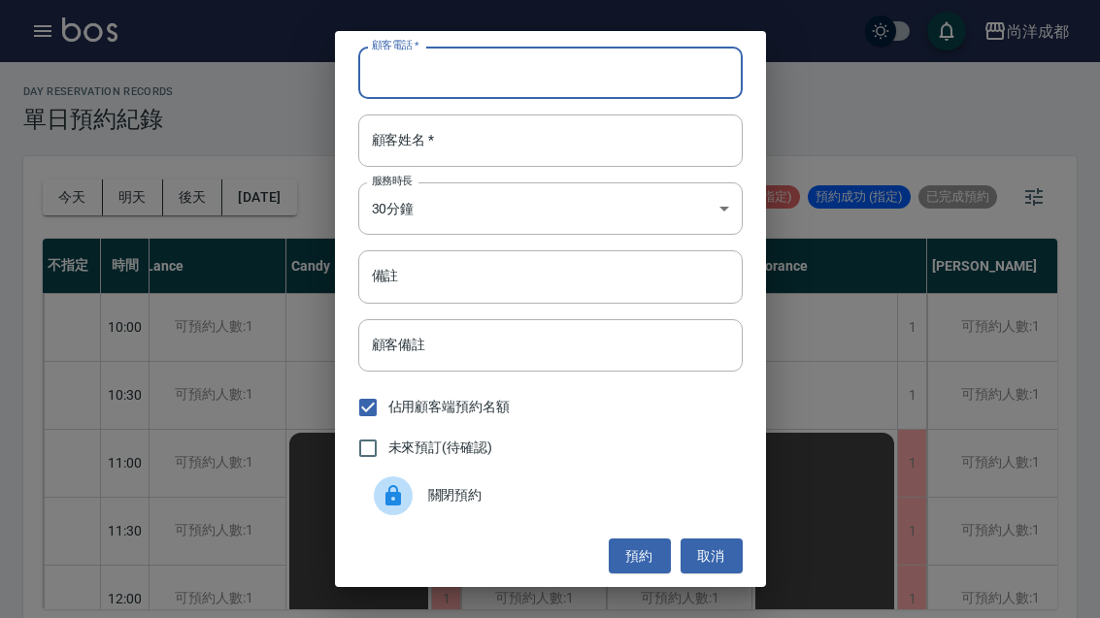
scroll to position [54, 0]
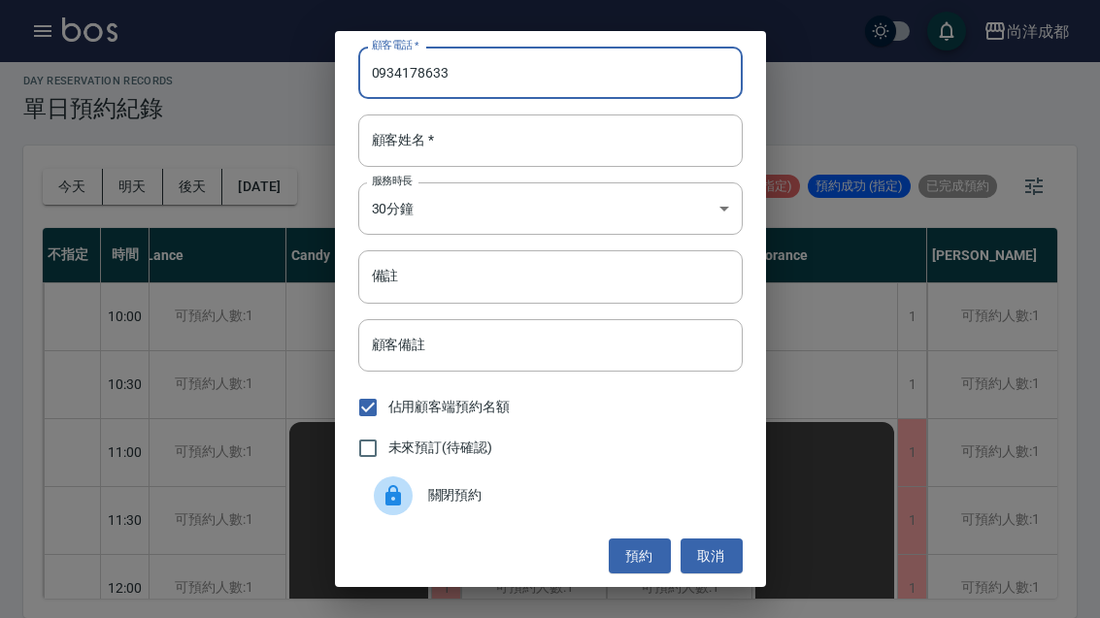
click at [532, 82] on input "0934178633" at bounding box center [550, 73] width 384 height 52
click at [424, 99] on input "0934178633" at bounding box center [550, 73] width 384 height 52
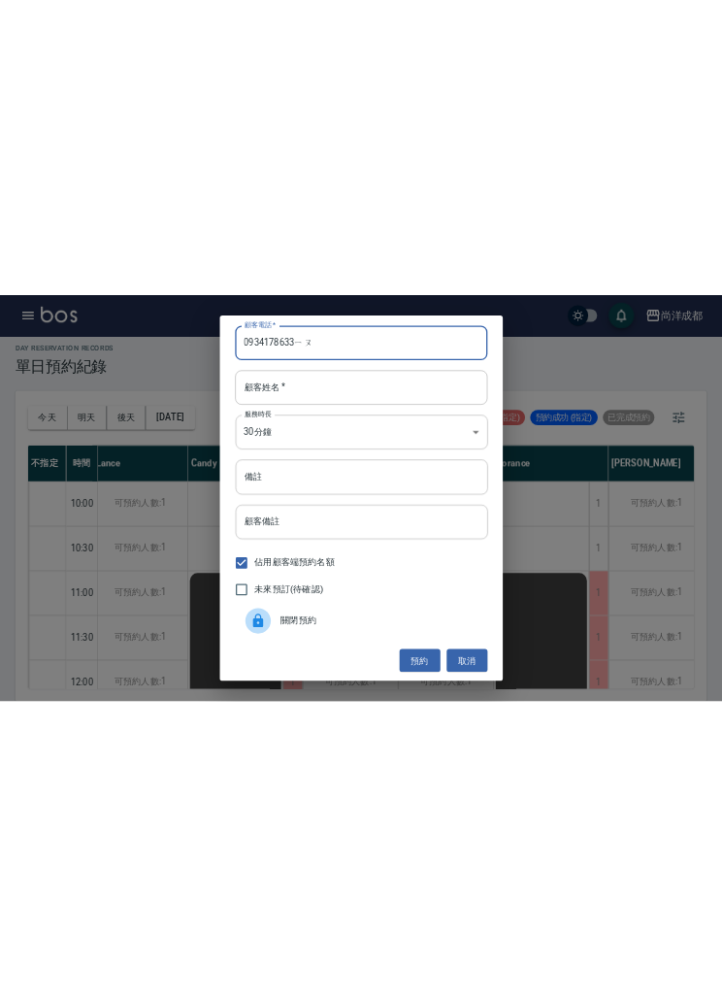
scroll to position [0, 0]
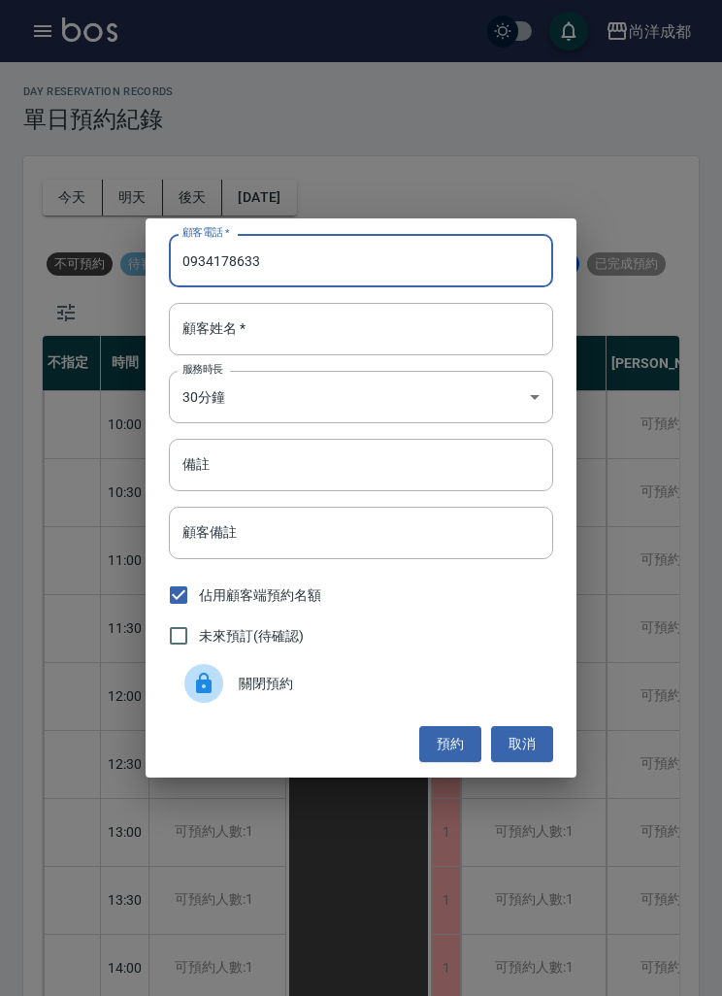
type input "0934178633"
click at [431, 334] on input "顧客姓名   *" at bounding box center [361, 329] width 384 height 52
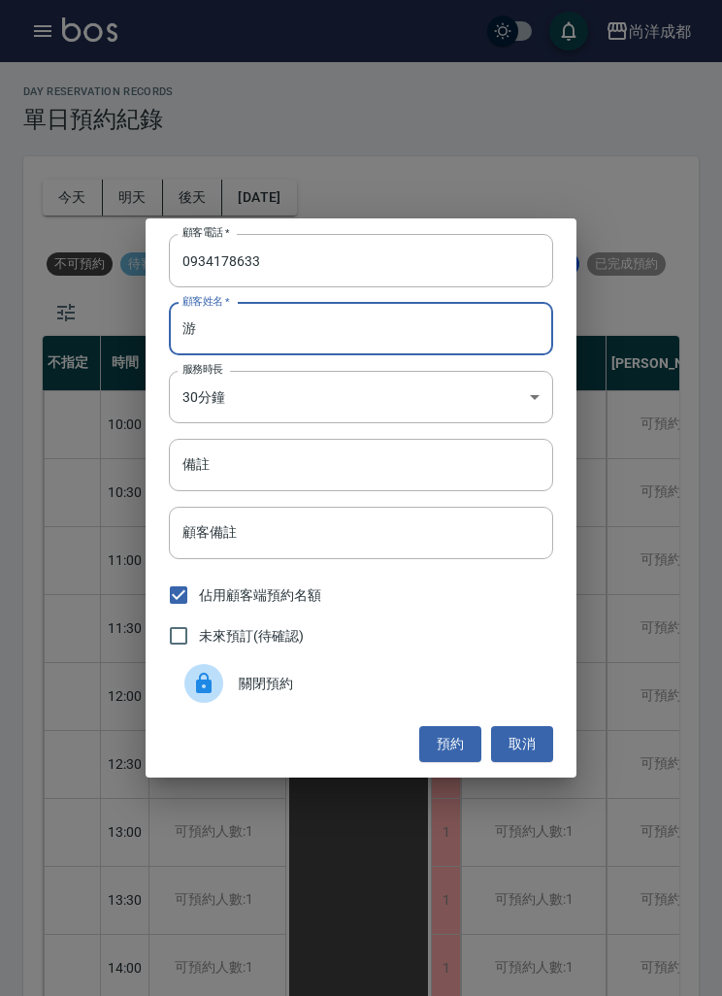
type input "游"
click at [480, 461] on input "備註" at bounding box center [361, 465] width 384 height 52
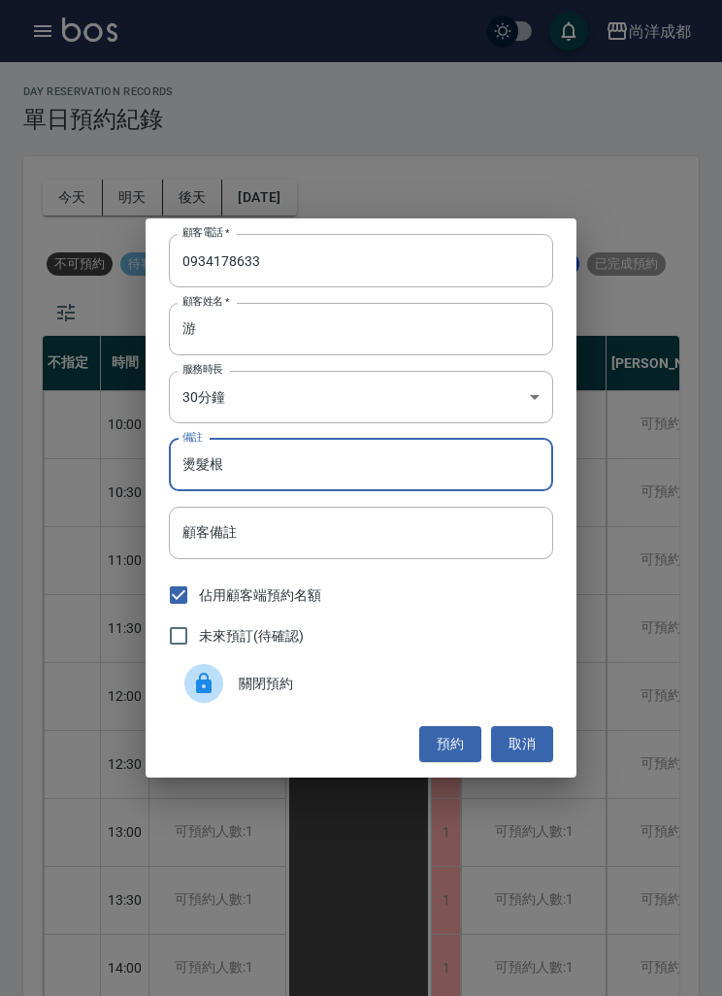
type input "燙髮根"
click at [457, 617] on button "預約" at bounding box center [450, 744] width 62 height 36
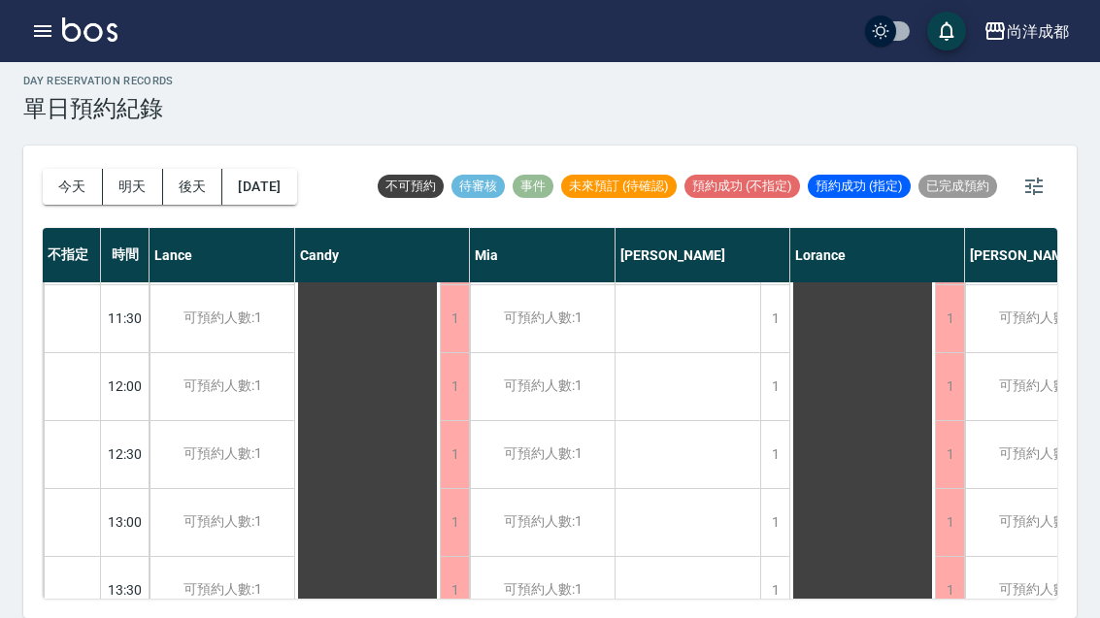
scroll to position [202, 0]
click at [1096, 62] on div "day Reservation records 單日預約紀錄 今天 明天 後天 2025/10/29 不可預約 待審核 事件 未來預訂 (待確認) 預約成功 …" at bounding box center [550, 334] width 1100 height 567
click at [69, 169] on button "今天" at bounding box center [73, 187] width 60 height 36
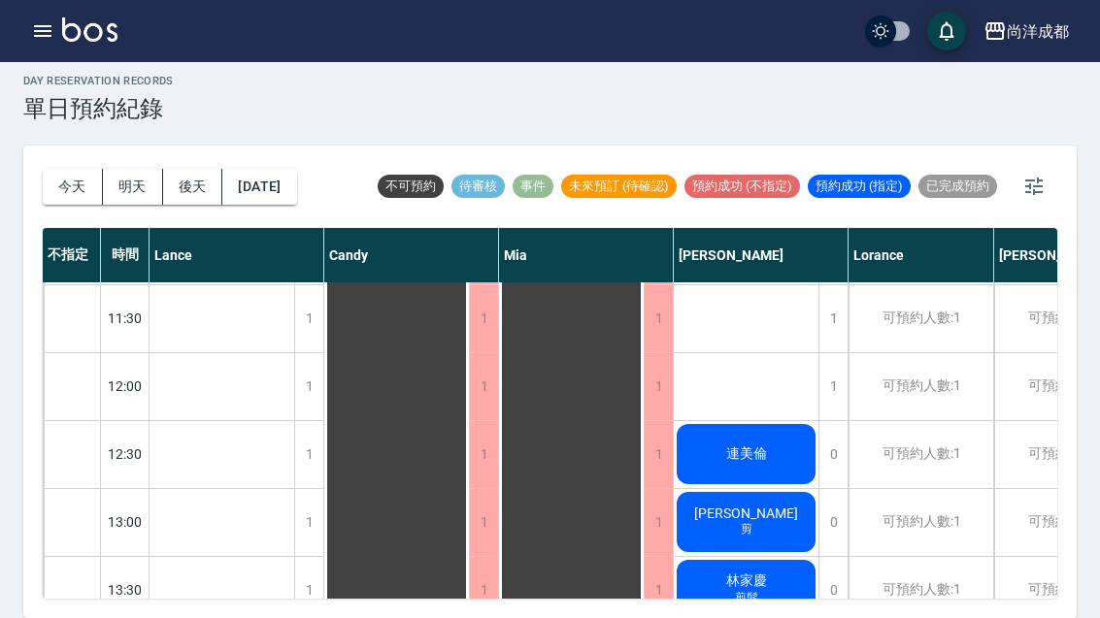
click at [763, 489] on div "周家儀 剪" at bounding box center [746, 522] width 145 height 66
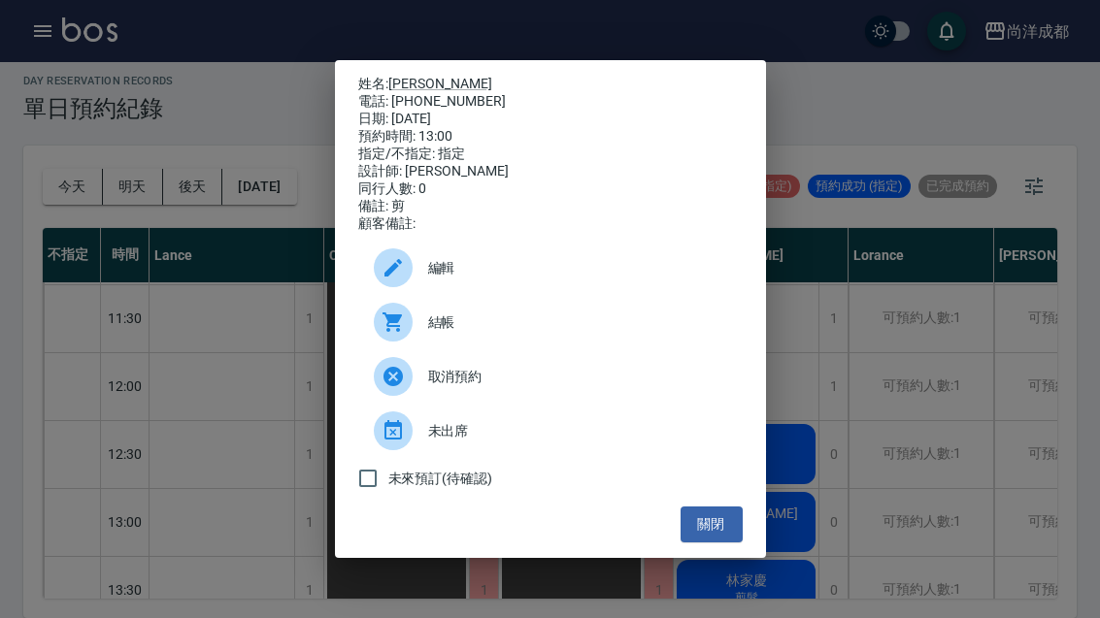
click at [706, 543] on button "關閉" at bounding box center [711, 525] width 62 height 36
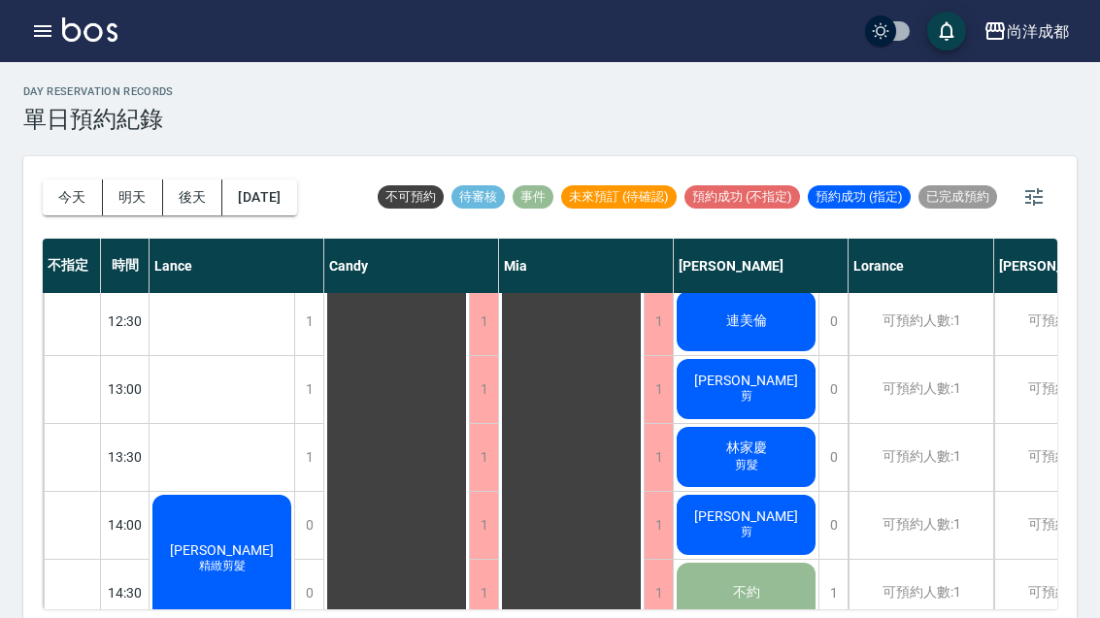
scroll to position [345, 0]
click at [73, 198] on button "今天" at bounding box center [73, 198] width 60 height 36
click at [67, 180] on button "今天" at bounding box center [73, 198] width 60 height 36
click at [63, 175] on div "今天 明天 後天 2025/10/07" at bounding box center [170, 197] width 254 height 82
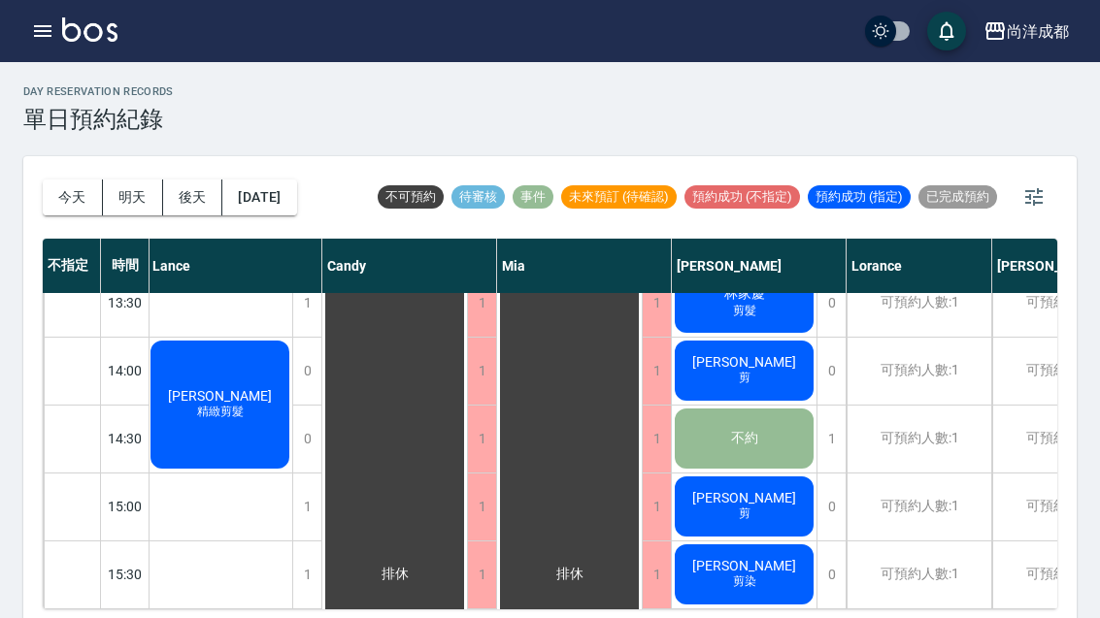
scroll to position [505, 2]
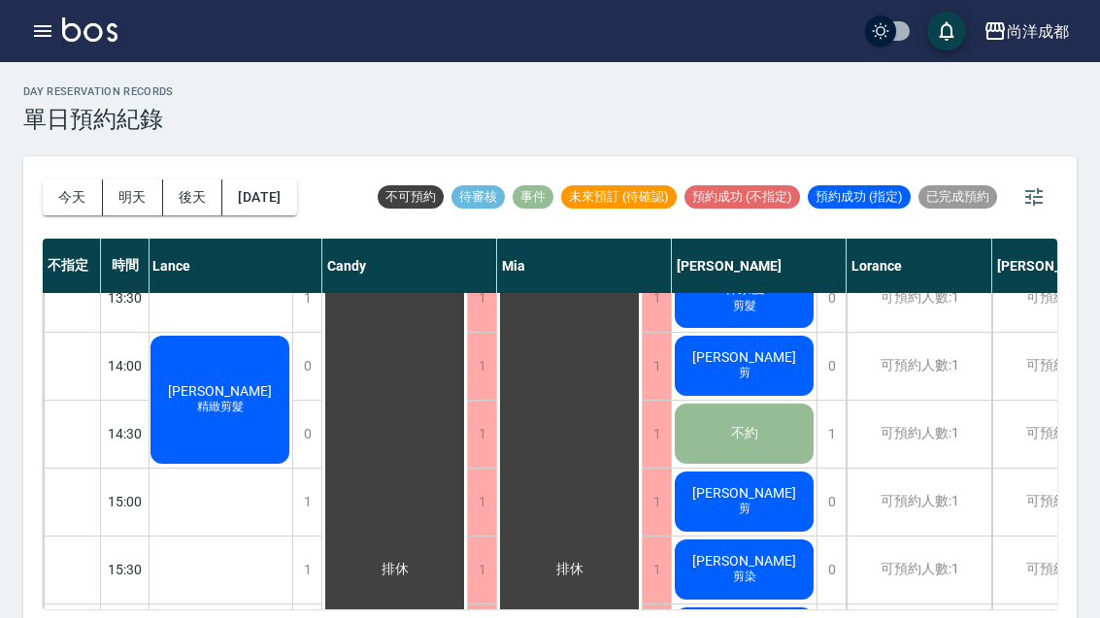
click at [127, 191] on button "明天" at bounding box center [133, 198] width 60 height 36
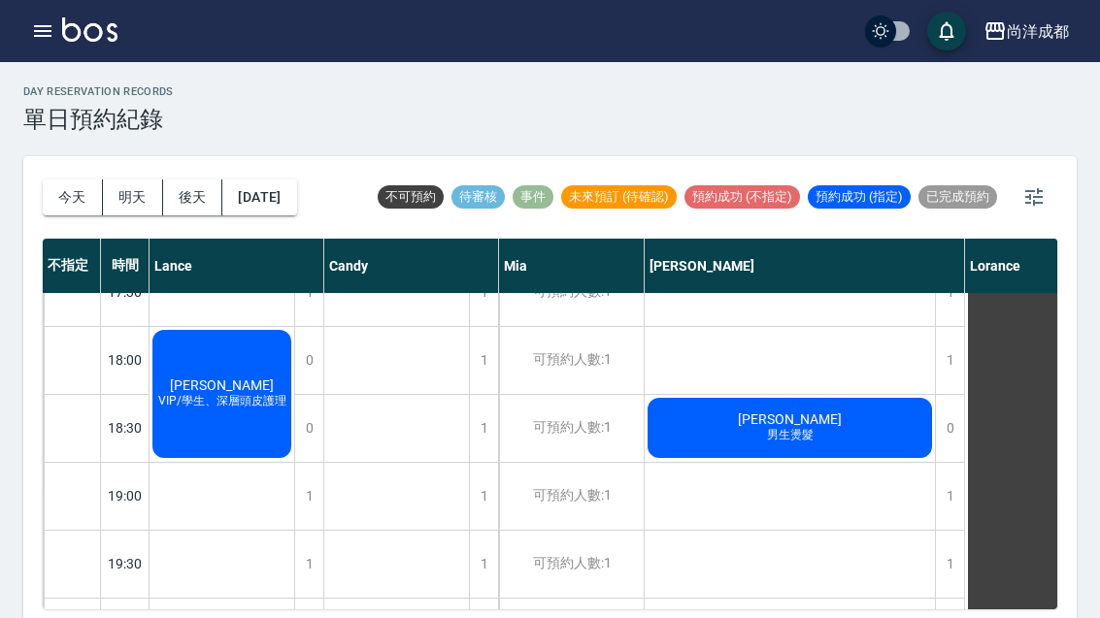
scroll to position [1054, 0]
click at [187, 195] on button "後天" at bounding box center [193, 198] width 60 height 36
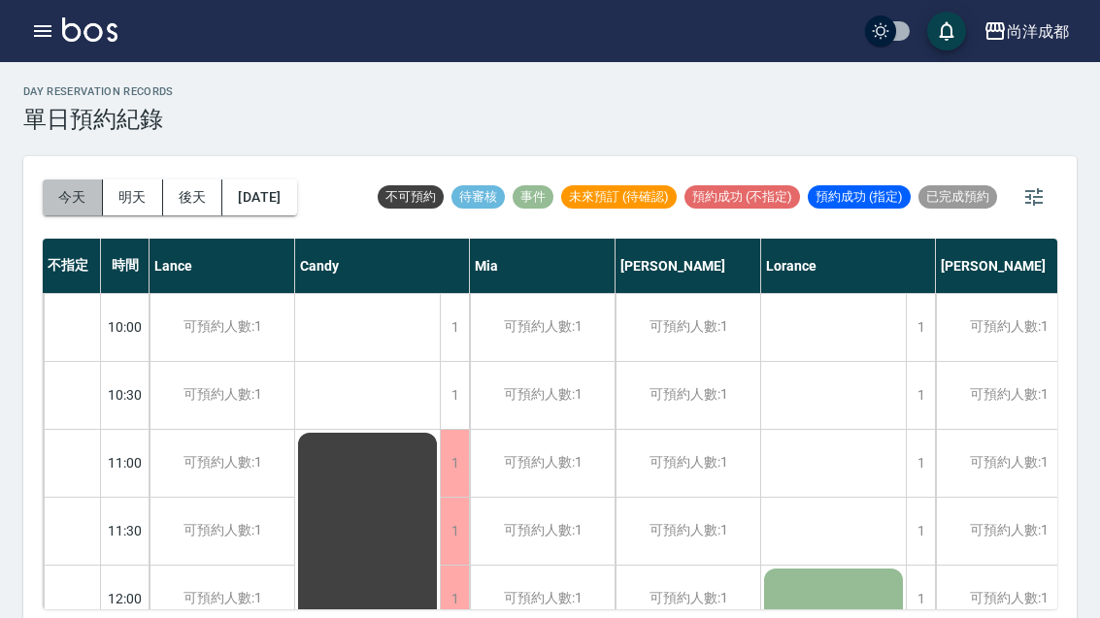
click at [65, 193] on button "今天" at bounding box center [73, 198] width 60 height 36
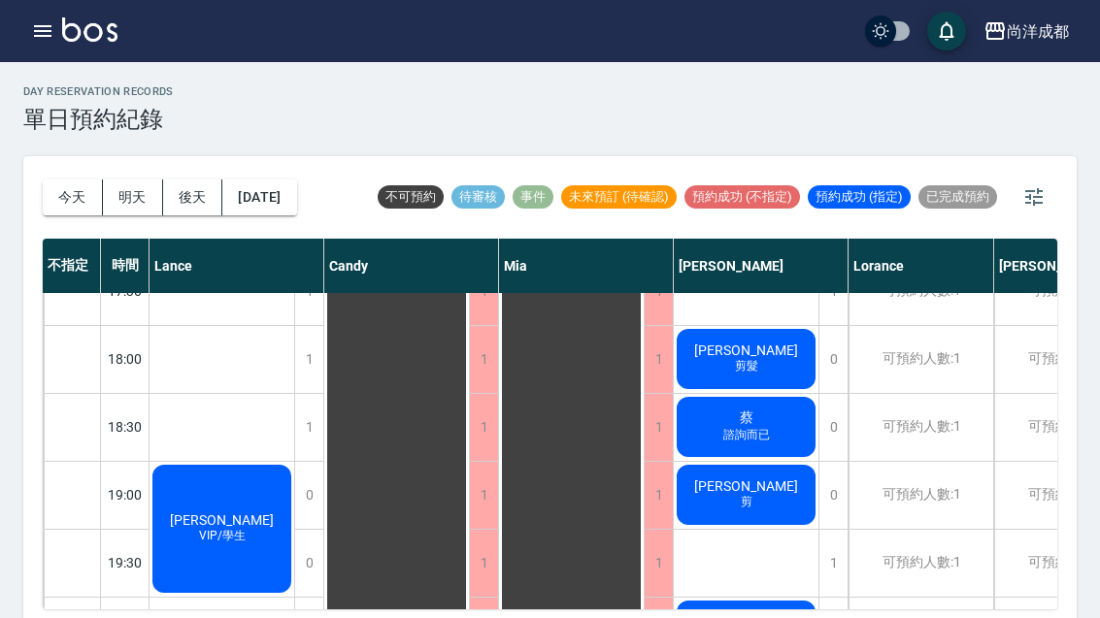
scroll to position [1054, 0]
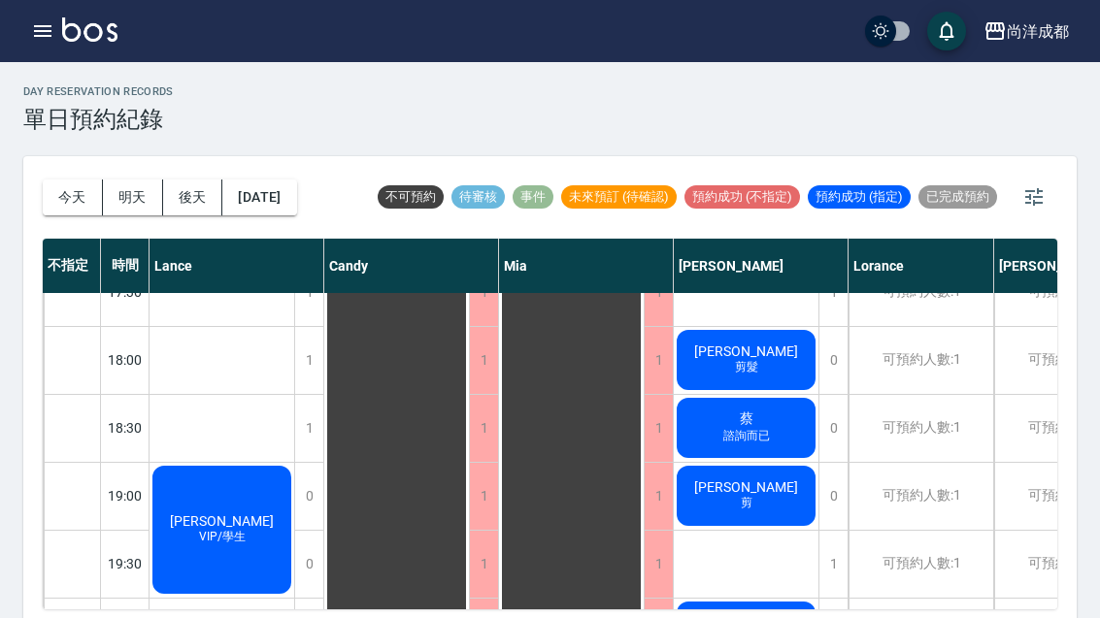
click at [58, 185] on button "今天" at bounding box center [73, 198] width 60 height 36
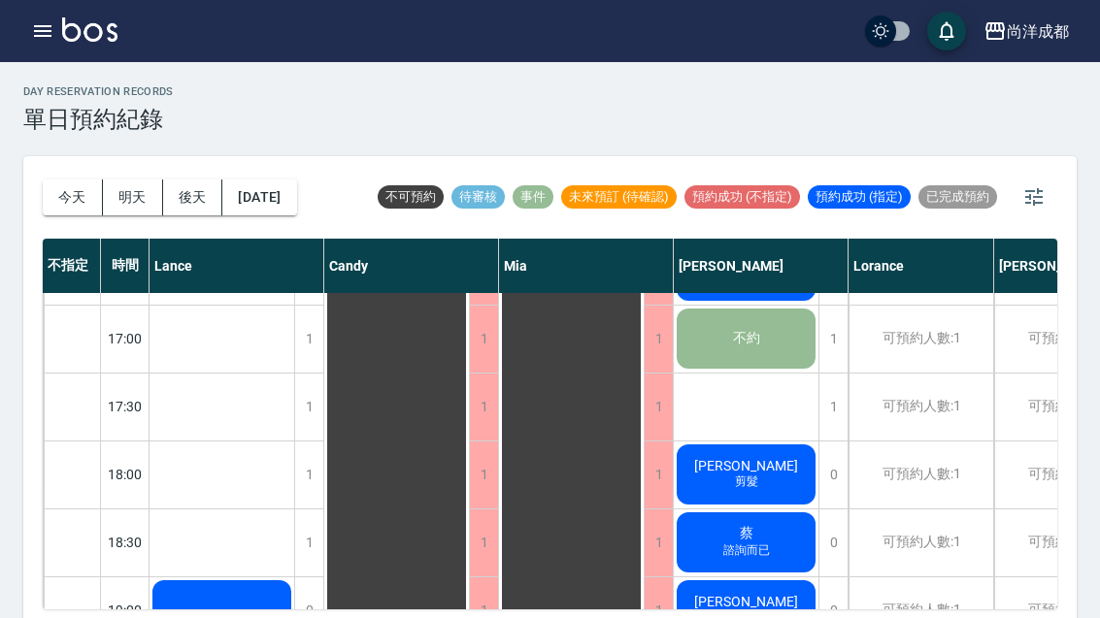
scroll to position [761, -2]
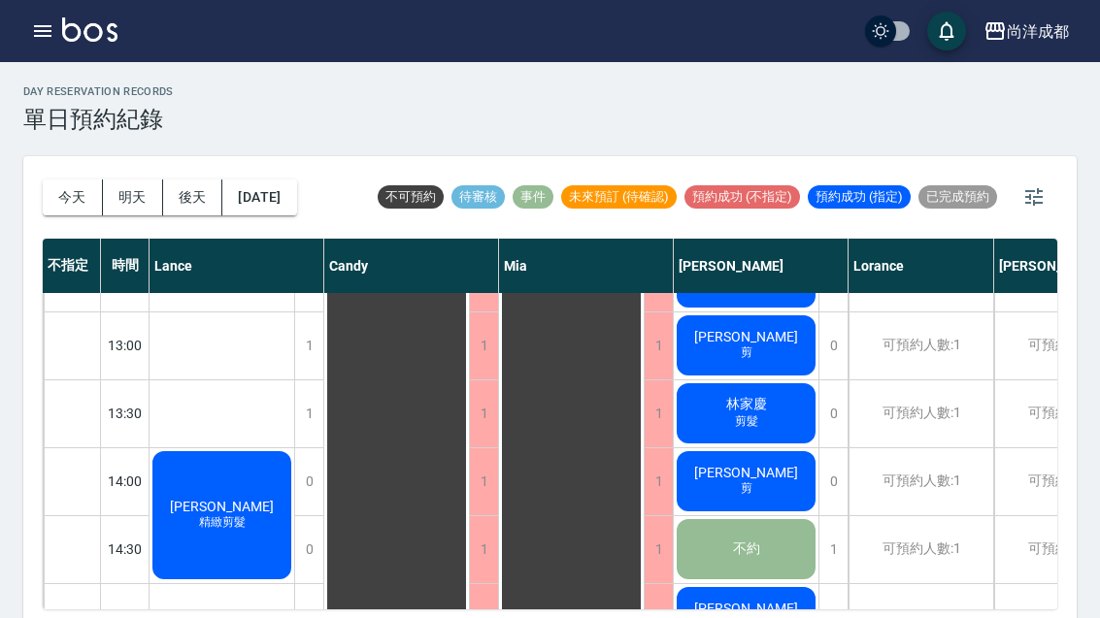
click at [131, 203] on button "明天" at bounding box center [133, 198] width 60 height 36
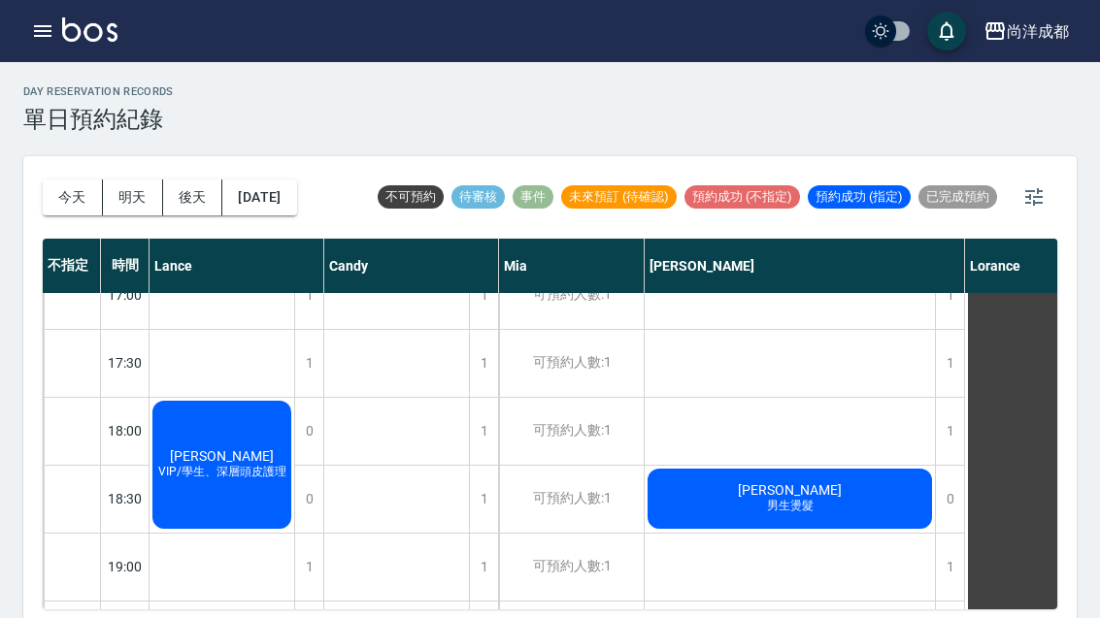
scroll to position [988, -5]
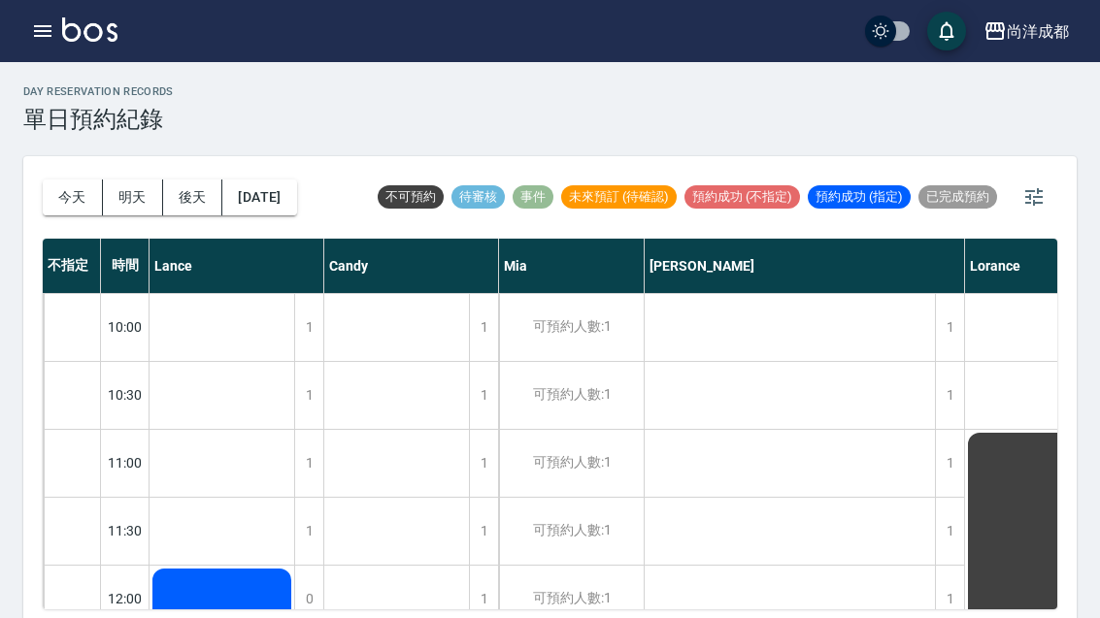
click at [75, 187] on button "今天" at bounding box center [73, 198] width 60 height 36
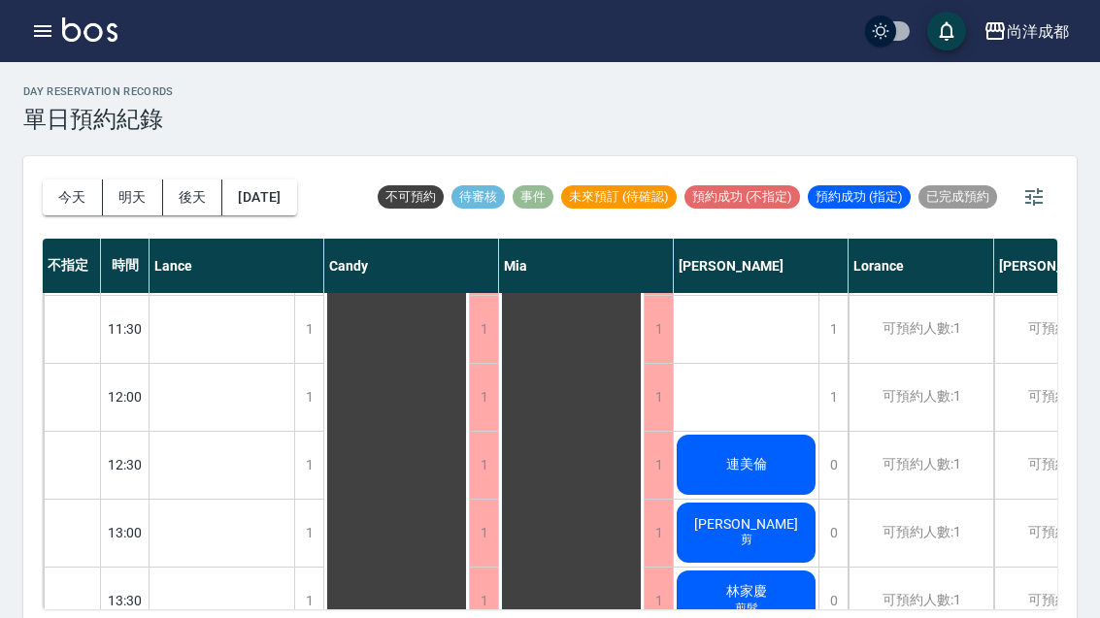
scroll to position [202, 0]
